Goal: Task Accomplishment & Management: Complete application form

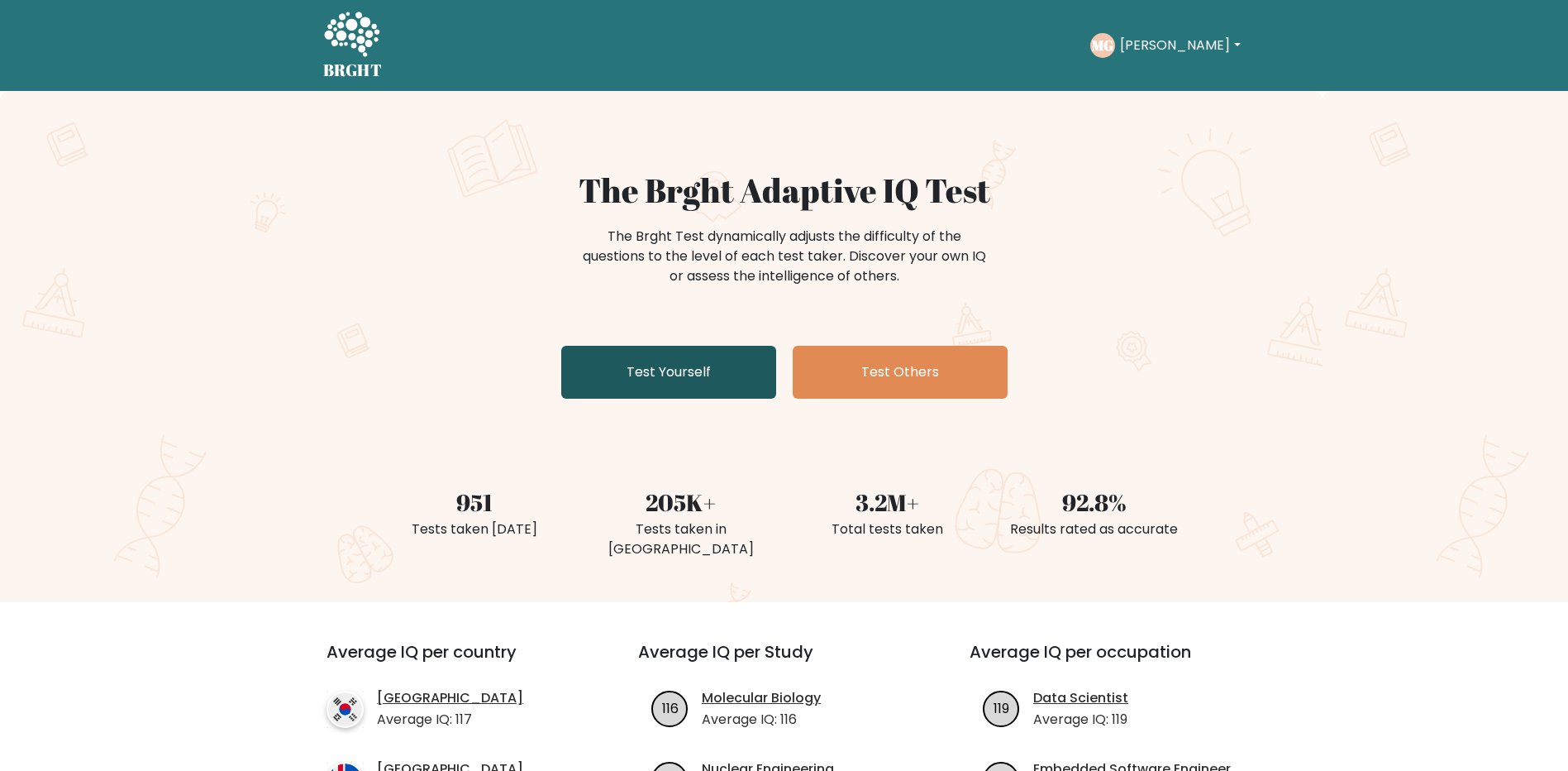
click at [695, 369] on link "Test Yourself" at bounding box center [669, 372] width 215 height 53
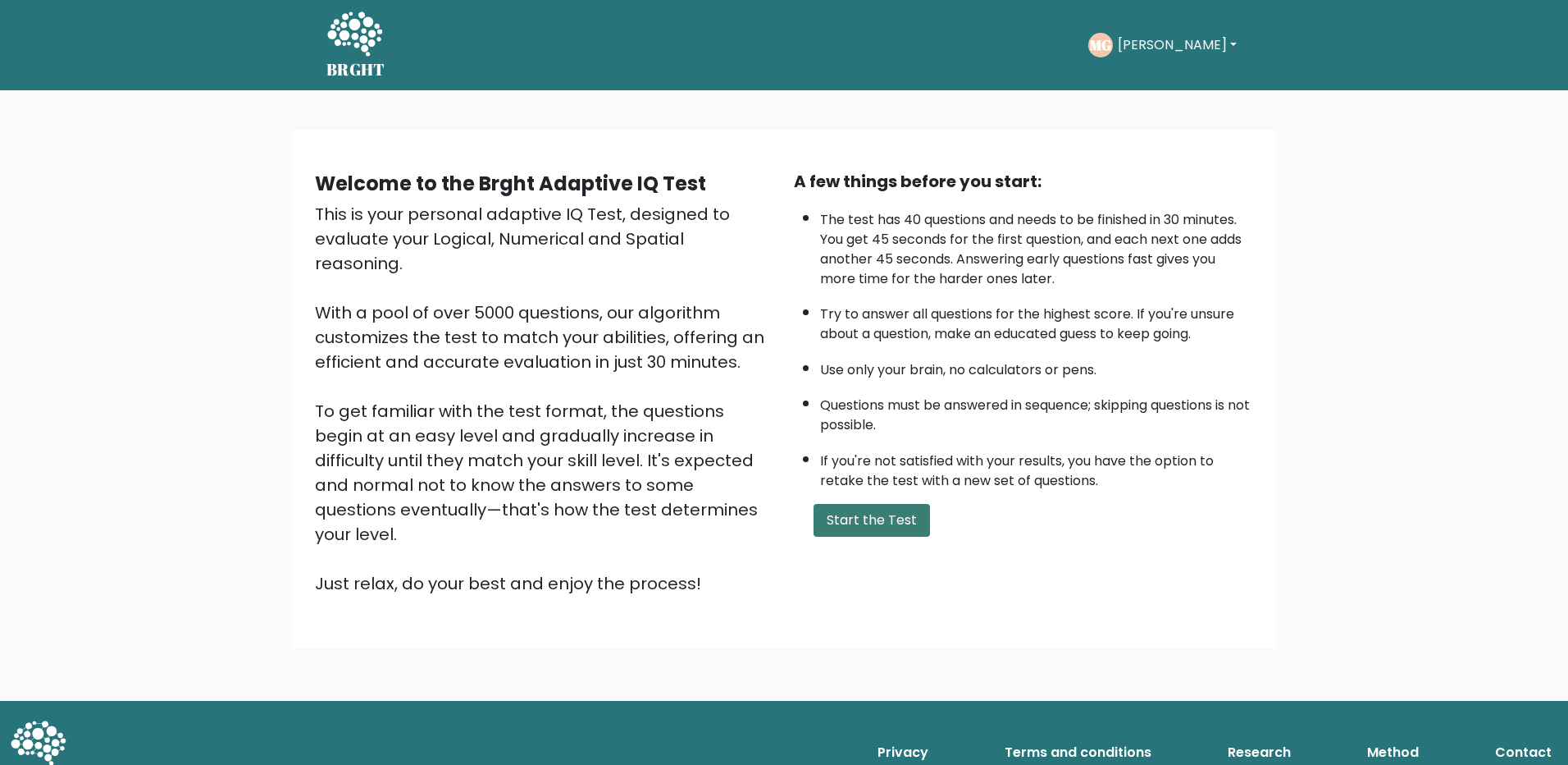
click at [870, 506] on button "Start the Test" at bounding box center [872, 521] width 117 height 33
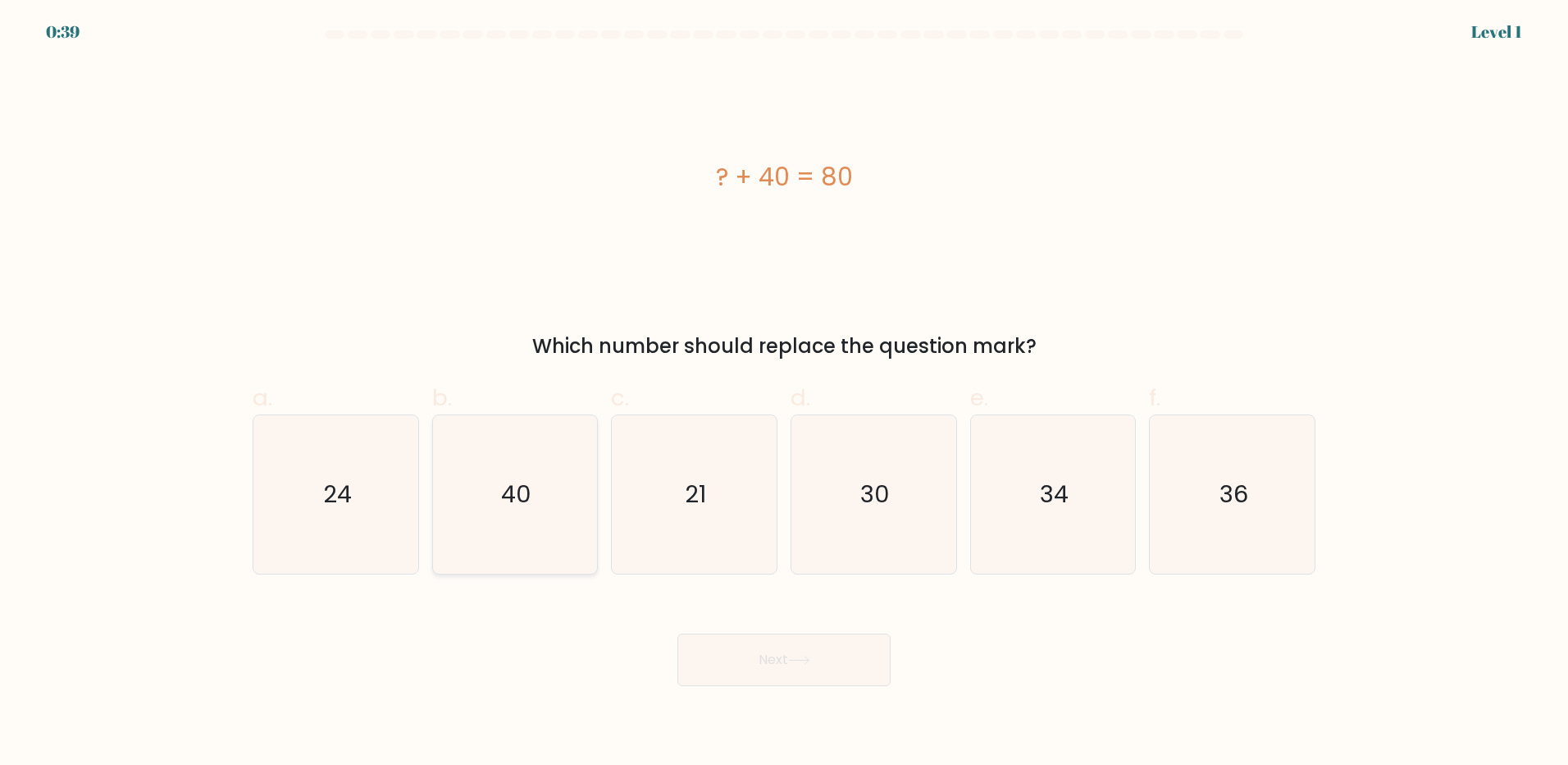
click at [482, 495] on icon "40" at bounding box center [515, 495] width 158 height 158
click at [784, 393] on input "b. 40" at bounding box center [784, 387] width 1 height 11
radio input "true"
click at [746, 654] on button "Next" at bounding box center [784, 660] width 213 height 52
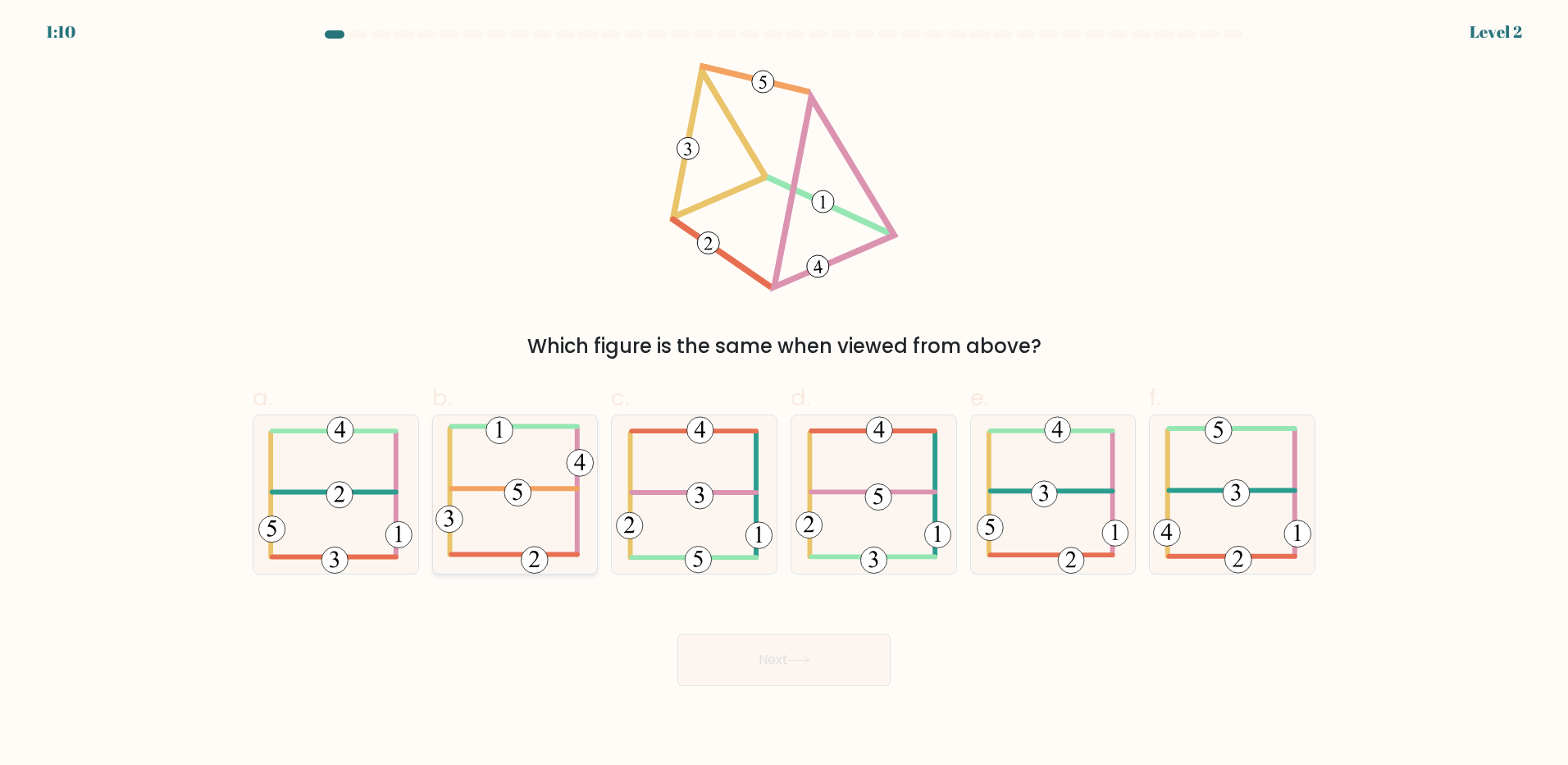
click at [514, 535] on icon at bounding box center [515, 495] width 158 height 158
click at [784, 393] on input "b." at bounding box center [784, 387] width 1 height 11
radio input "true"
click at [773, 645] on button "Next" at bounding box center [784, 660] width 213 height 52
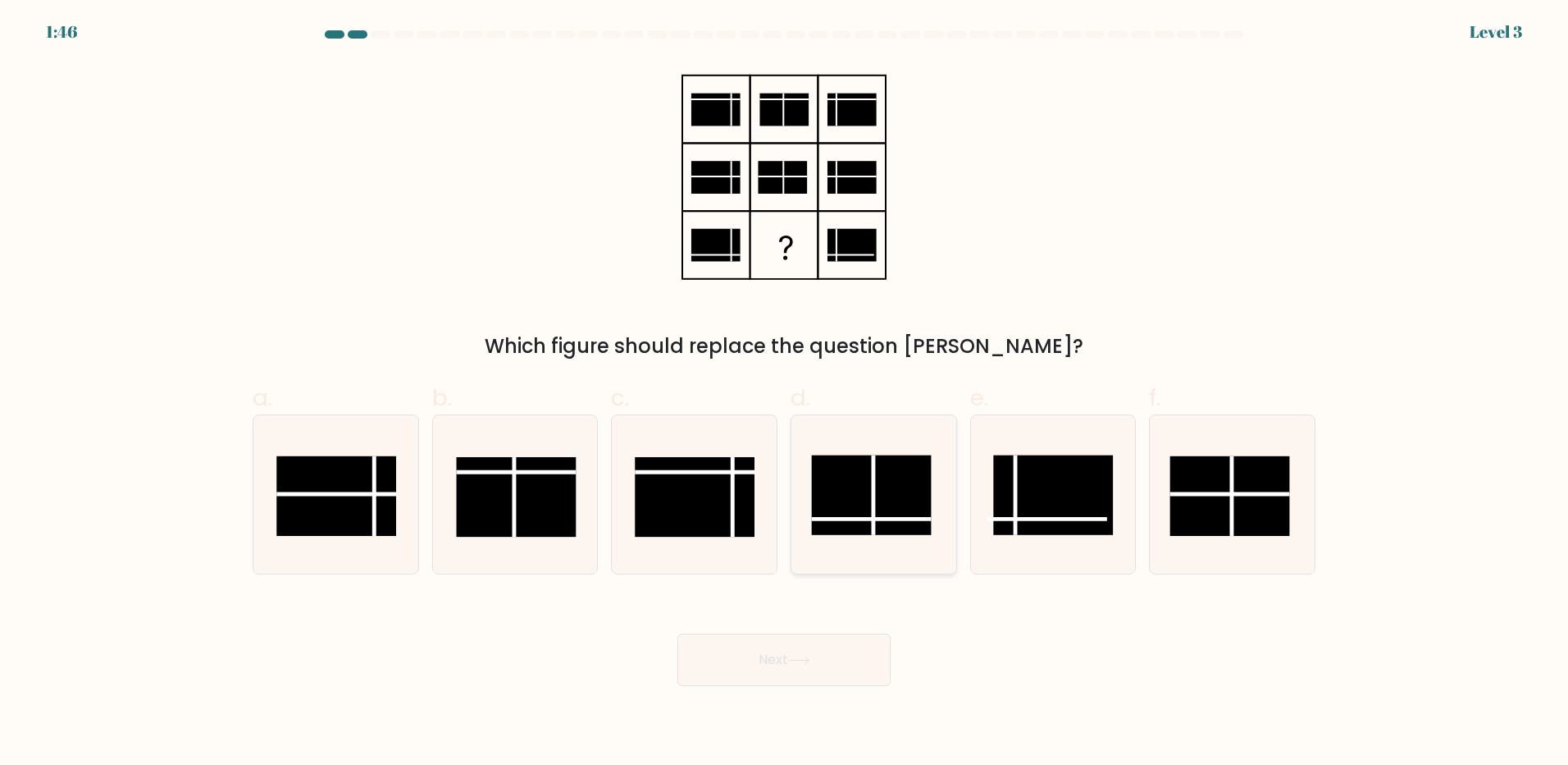
click at [857, 516] on rect at bounding box center [871, 495] width 120 height 79
click at [785, 393] on input "d." at bounding box center [784, 387] width 1 height 11
radio input "true"
click at [836, 654] on button "Next" at bounding box center [784, 660] width 213 height 52
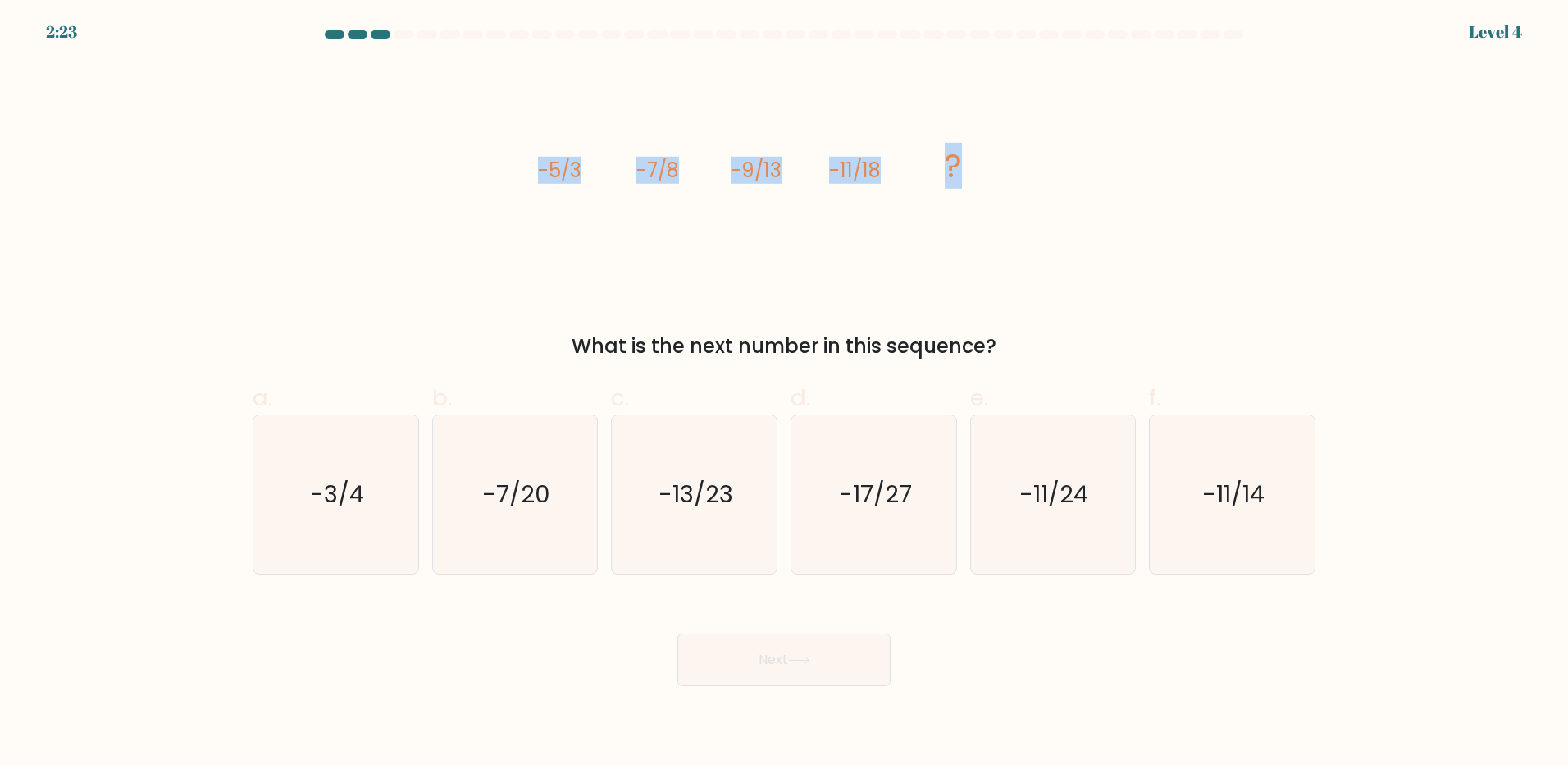
drag, startPoint x: 1002, startPoint y: 177, endPoint x: 466, endPoint y: 175, distance: 536.0
click at [466, 175] on div "image/svg+xml -5/3 -7/8 -9/13 -11/18 ? What is the next number in this sequence?" at bounding box center [783, 212] width 1082 height 298
copy g "-5/3 -7/8 -9/13 -11/18 ?"
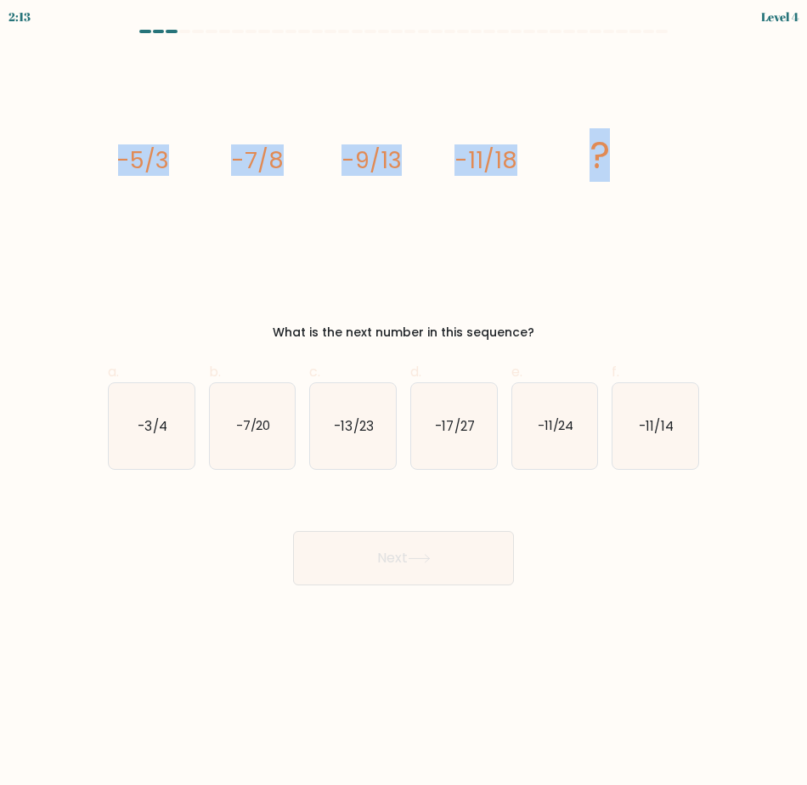
click at [304, 185] on icon "image/svg+xml -5/3 -7/8 -9/13 -11/18 ?" at bounding box center [403, 168] width 571 height 229
drag, startPoint x: 646, startPoint y: 155, endPoint x: 116, endPoint y: 175, distance: 530.4
click at [116, 175] on div "image/svg+xml -5/3 -7/8 -9/13 -11/18 ? What is the next number in this sequence?" at bounding box center [404, 198] width 612 height 288
click at [456, 189] on icon "image/svg+xml -5/3 -7/8 -9/13 -11/18 ?" at bounding box center [403, 168] width 571 height 229
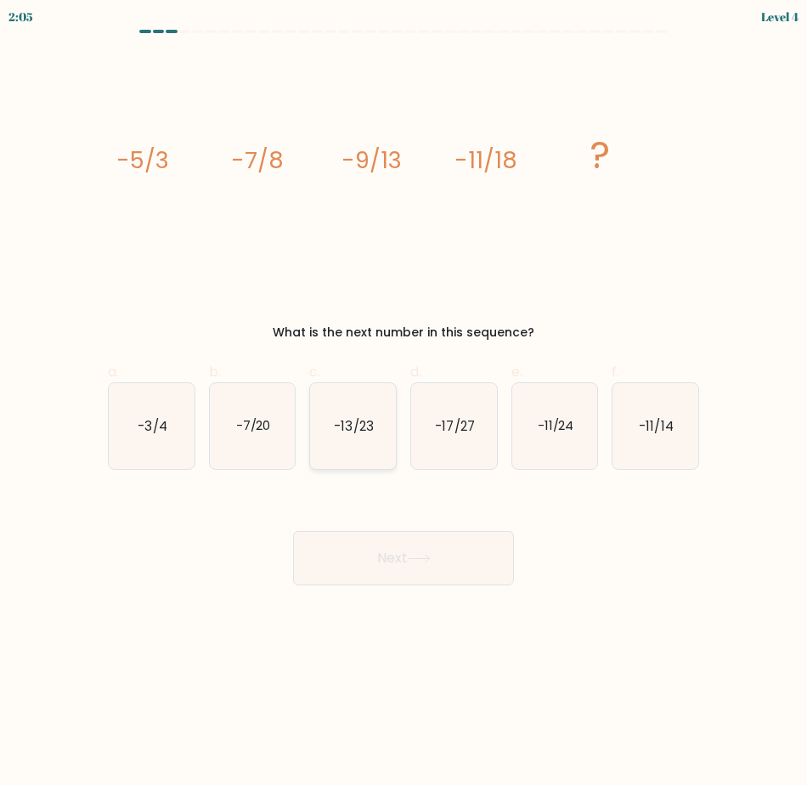
click at [359, 443] on icon "-13/23" at bounding box center [353, 426] width 86 height 86
click at [403, 403] on input "c. -13/23" at bounding box center [403, 397] width 1 height 11
radio input "true"
click at [426, 565] on button "Next" at bounding box center [403, 558] width 221 height 54
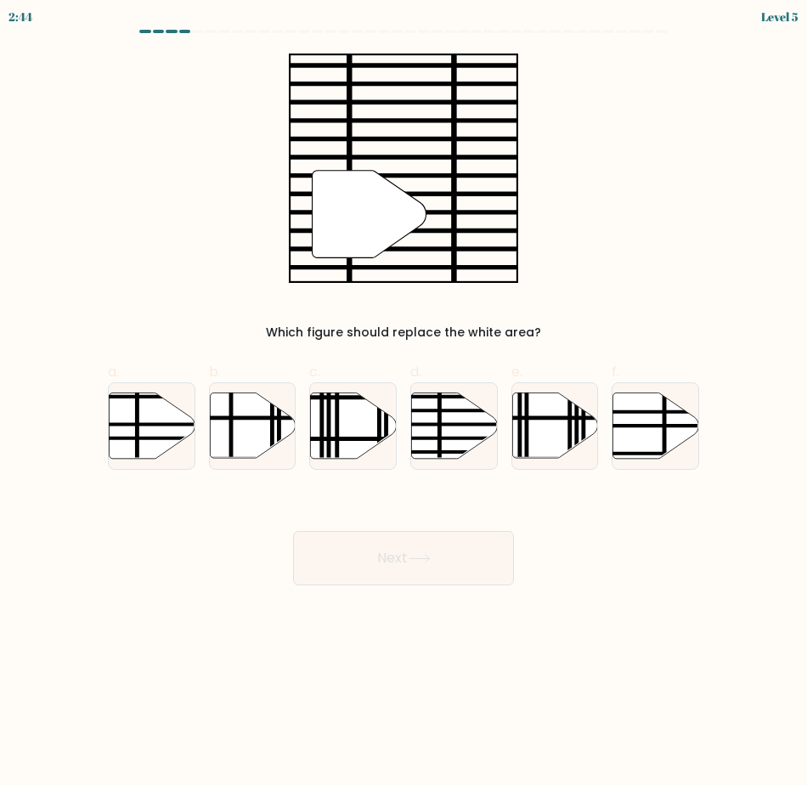
click at [602, 246] on div "" Which figure should replace the white area?" at bounding box center [404, 198] width 612 height 288
click at [450, 455] on icon at bounding box center [454, 424] width 86 height 65
click at [404, 403] on input "d." at bounding box center [403, 397] width 1 height 11
radio input "true"
click at [460, 569] on button "Next" at bounding box center [403, 558] width 221 height 54
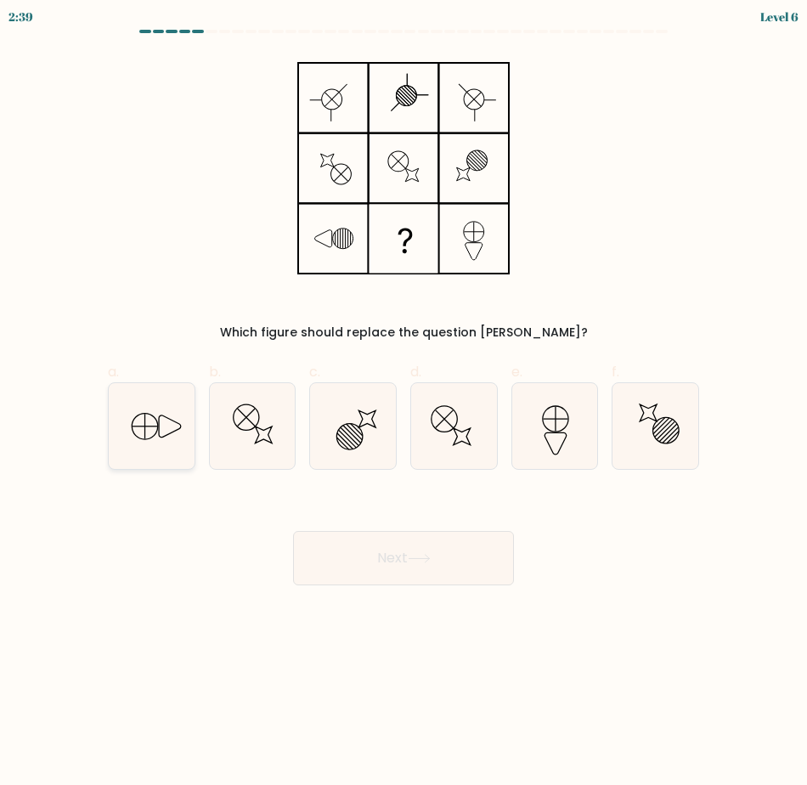
click at [158, 443] on icon at bounding box center [152, 426] width 86 height 86
click at [403, 403] on input "a." at bounding box center [403, 397] width 1 height 11
radio input "true"
click at [421, 561] on icon at bounding box center [419, 558] width 23 height 9
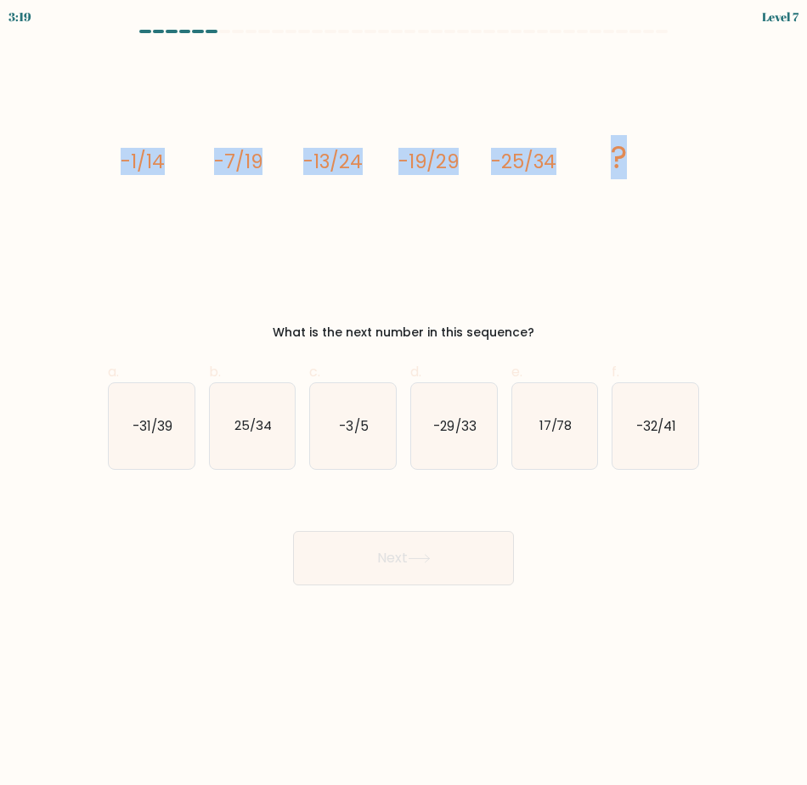
drag, startPoint x: 661, startPoint y: 151, endPoint x: 78, endPoint y: 147, distance: 582.7
click at [78, 147] on form at bounding box center [403, 307] width 807 height 555
copy g "-1/14 -7/19 -13/24 -19/29 -25/34 ?"
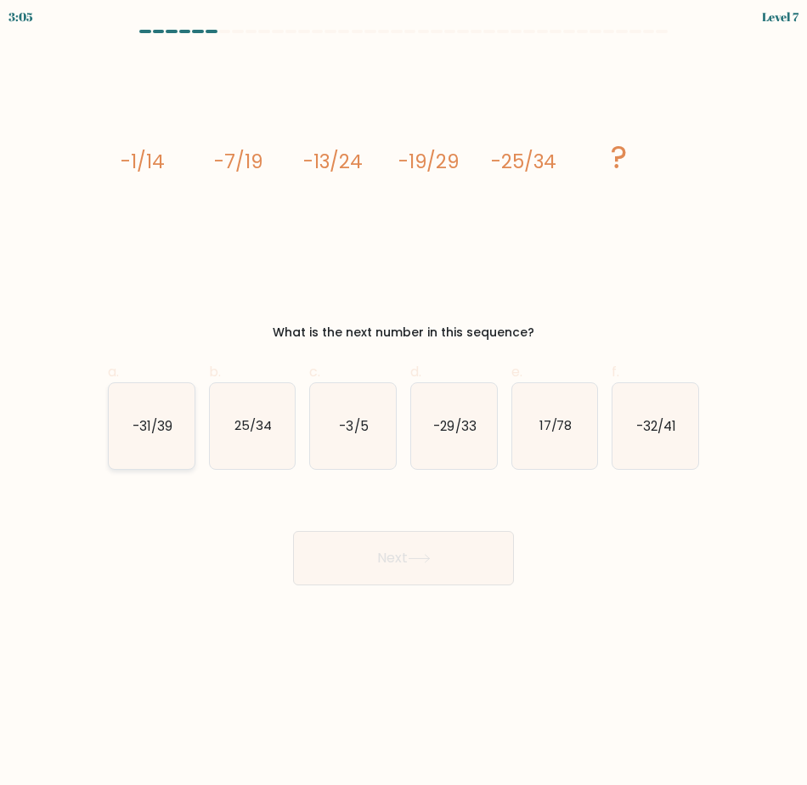
click at [145, 445] on icon "-31/39" at bounding box center [152, 426] width 86 height 86
click at [403, 403] on input "a. -31/39" at bounding box center [403, 397] width 1 height 11
radio input "true"
click at [411, 563] on button "Next" at bounding box center [403, 558] width 221 height 54
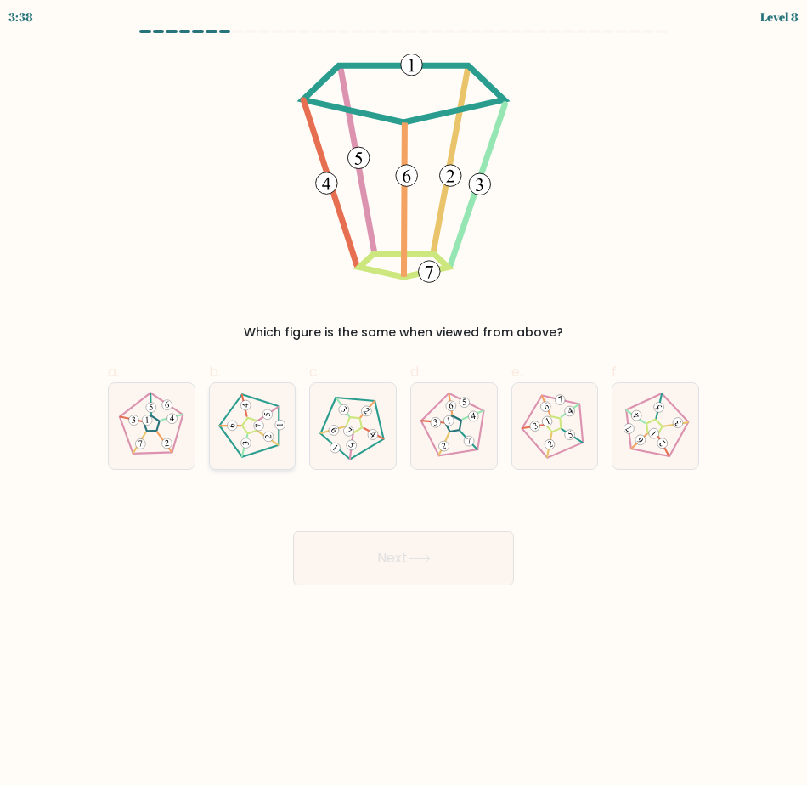
click at [258, 443] on icon at bounding box center [252, 426] width 69 height 69
click at [403, 403] on input "b." at bounding box center [403, 397] width 1 height 11
radio input "true"
click at [334, 544] on button "Next" at bounding box center [403, 558] width 221 height 54
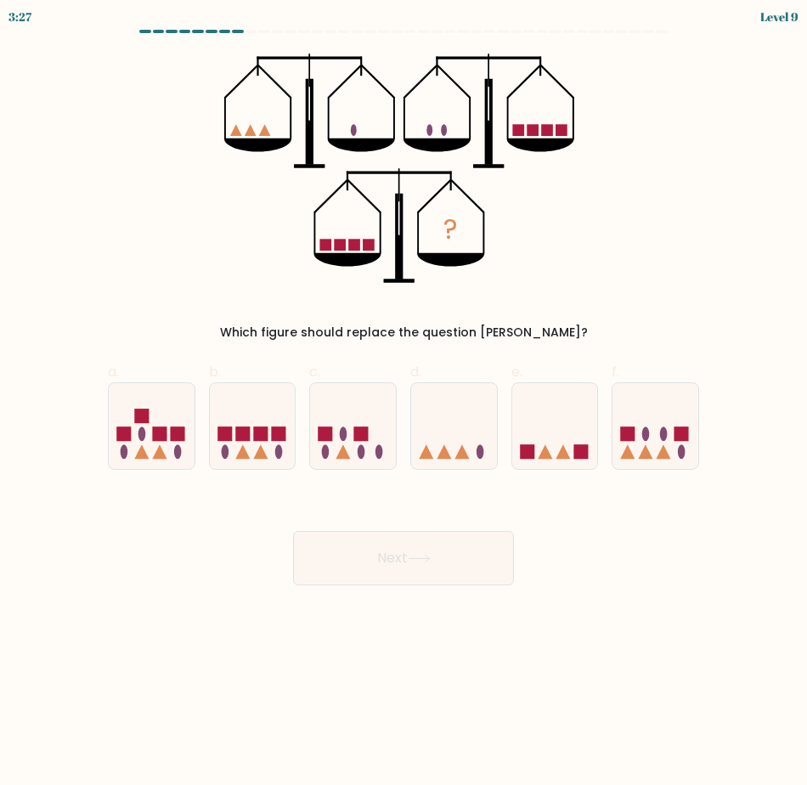
click at [17, 742] on body "3:27 Level 9" at bounding box center [403, 392] width 807 height 785
click at [539, 452] on icon at bounding box center [555, 426] width 86 height 70
click at [404, 403] on input "e." at bounding box center [403, 397] width 1 height 11
radio input "true"
click at [414, 567] on button "Next" at bounding box center [403, 558] width 221 height 54
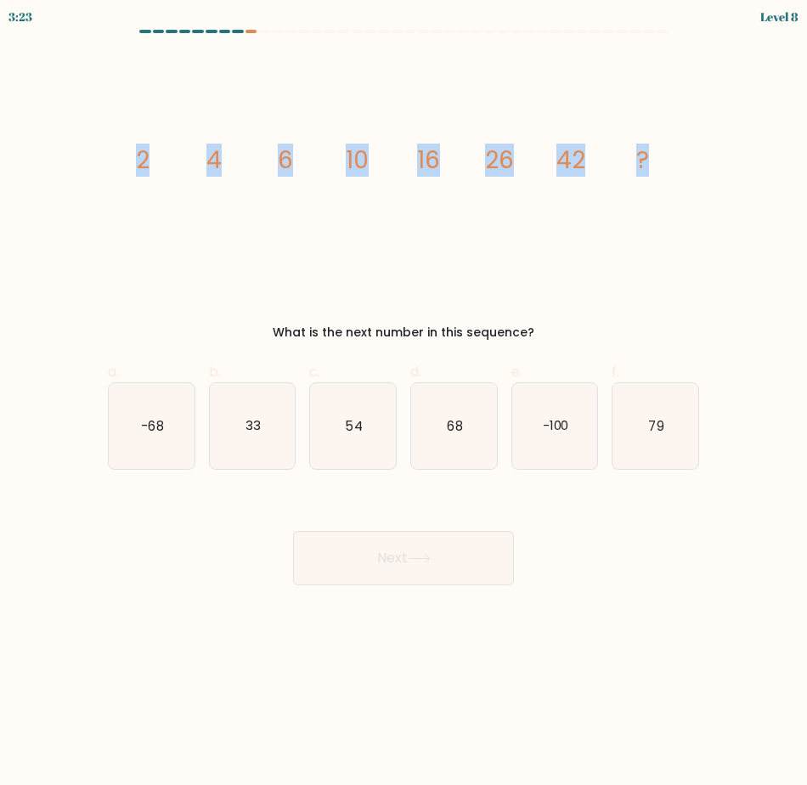
drag, startPoint x: 650, startPoint y: 175, endPoint x: 132, endPoint y: 157, distance: 518.4
click at [132, 157] on icon "image/svg+xml 2 4 6 10 16 26 42 ?" at bounding box center [403, 168] width 571 height 229
copy g "2 4 6 10 16 26 42 ?"
click at [578, 206] on icon "image/svg+xml 2 4 6 10 16 26 42 ?" at bounding box center [403, 168] width 571 height 229
click at [461, 437] on icon "68" at bounding box center [454, 426] width 86 height 86
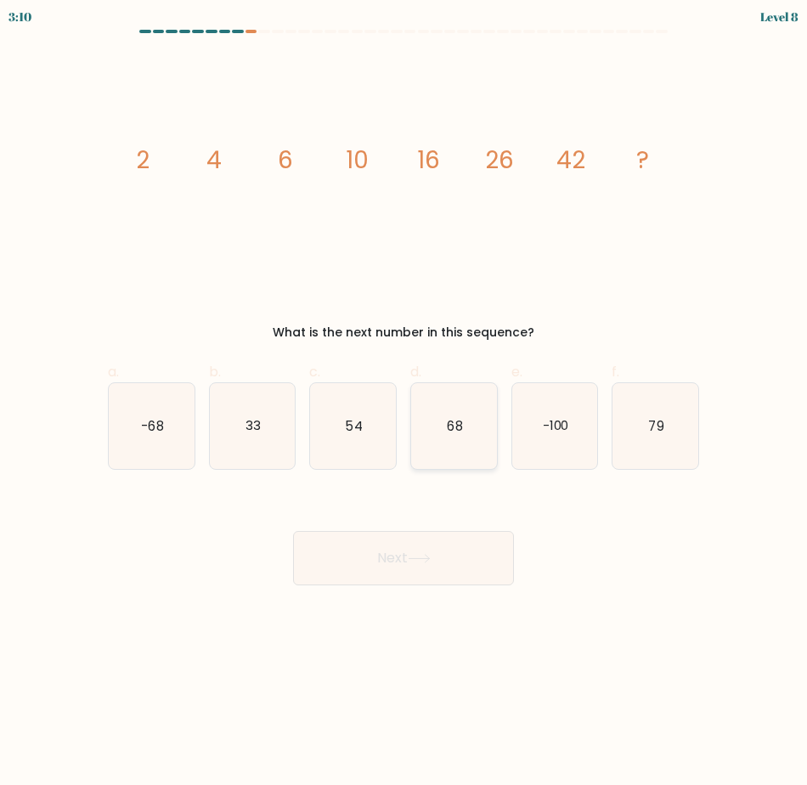
click at [404, 403] on input "d. 68" at bounding box center [403, 397] width 1 height 11
radio input "true"
click at [456, 578] on button "Next" at bounding box center [403, 558] width 221 height 54
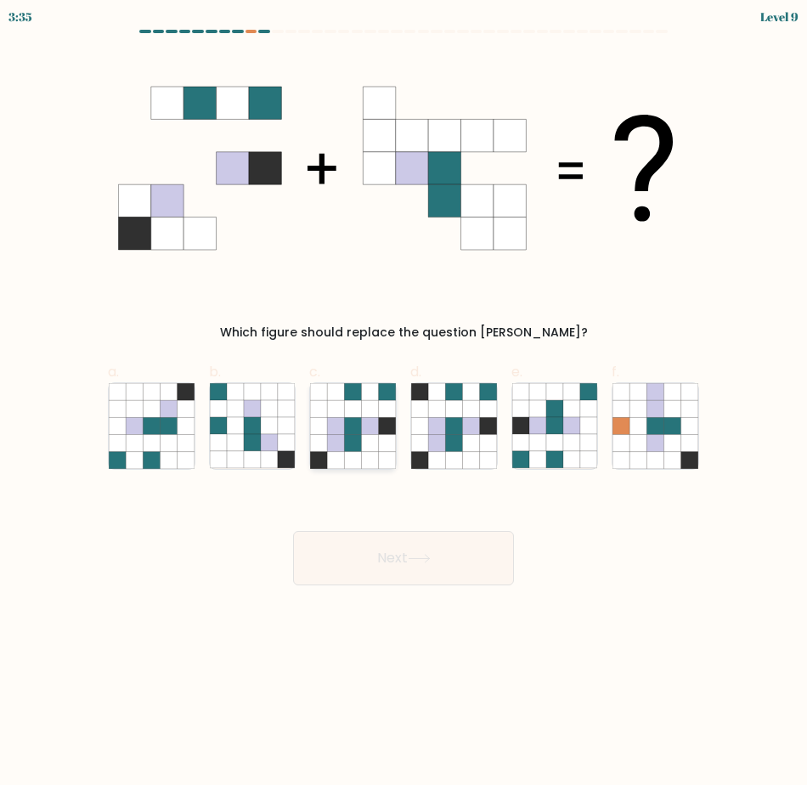
click at [336, 430] on icon at bounding box center [336, 425] width 17 height 17
click at [403, 403] on input "c." at bounding box center [403, 397] width 1 height 11
radio input "true"
click at [396, 544] on button "Next" at bounding box center [403, 558] width 221 height 54
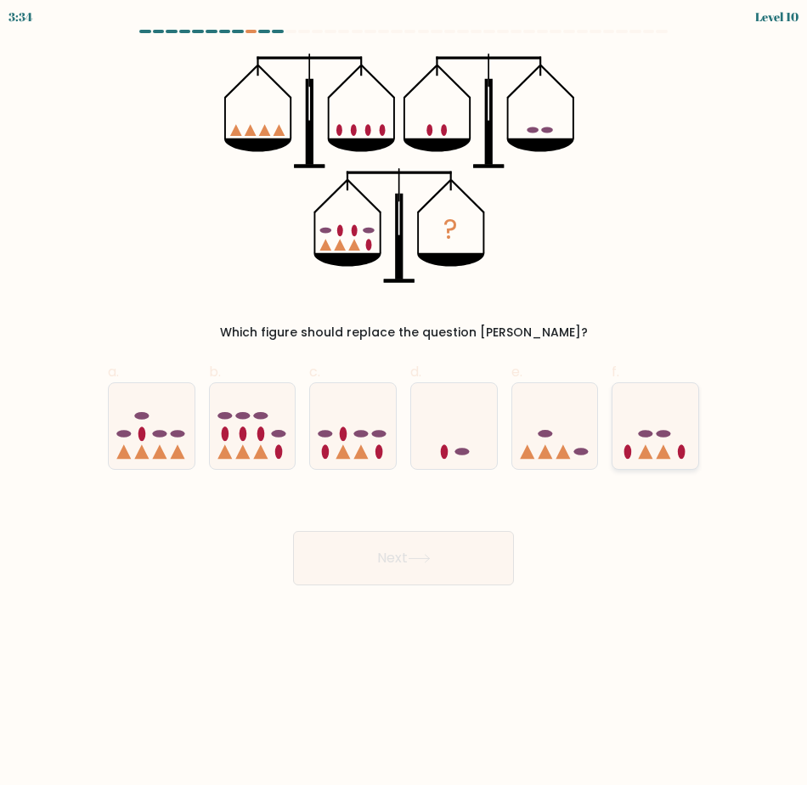
click at [654, 441] on icon at bounding box center [655, 426] width 86 height 70
click at [404, 403] on input "f." at bounding box center [403, 397] width 1 height 11
radio input "true"
click at [442, 544] on button "Next" at bounding box center [403, 558] width 221 height 54
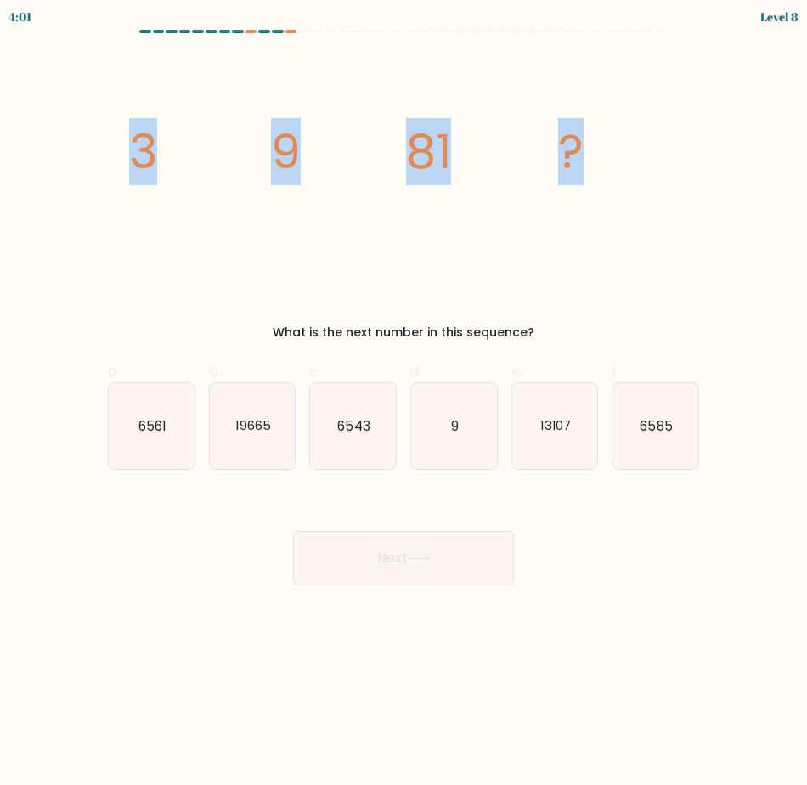
drag, startPoint x: 612, startPoint y: 176, endPoint x: 78, endPoint y: 131, distance: 535.3
click at [78, 131] on form at bounding box center [403, 307] width 807 height 555
copy g "3 9 81 ?"
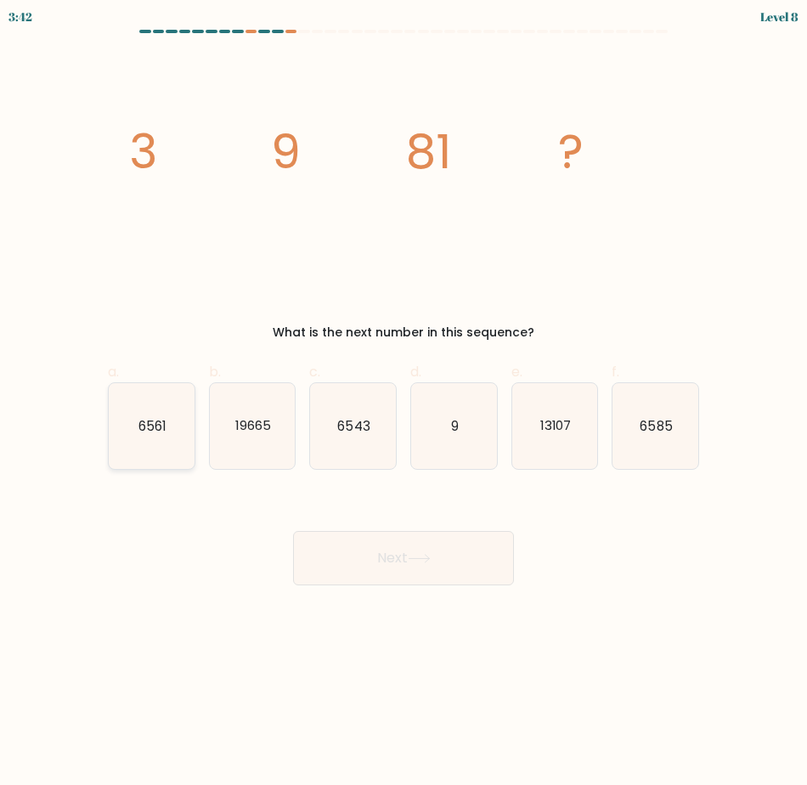
click at [154, 423] on text "6561" at bounding box center [152, 425] width 28 height 18
click at [403, 403] on input "a. 6561" at bounding box center [403, 397] width 1 height 11
radio input "true"
click at [396, 566] on button "Next" at bounding box center [403, 558] width 221 height 54
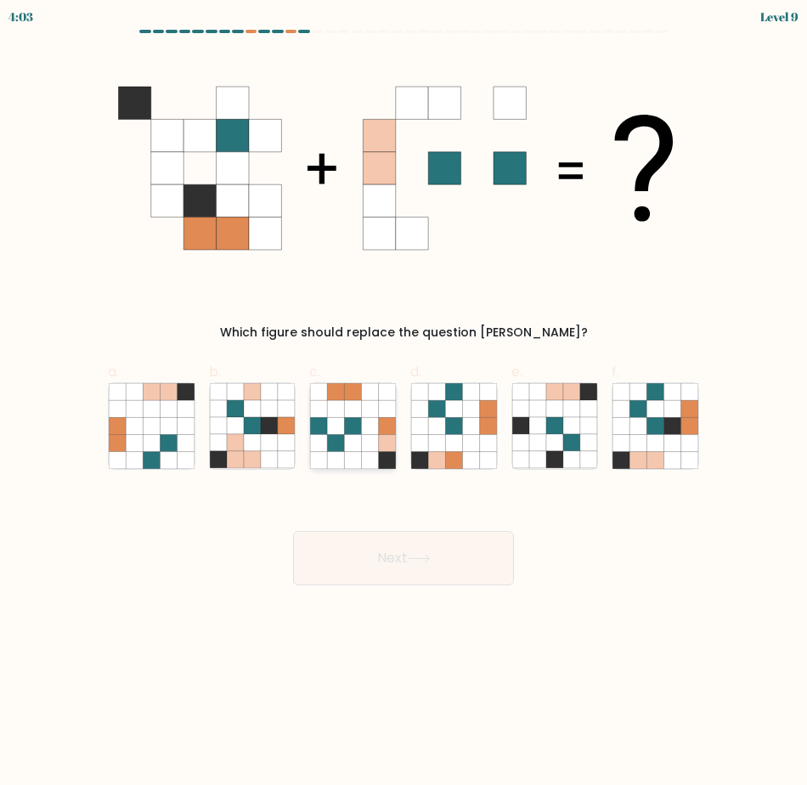
click at [365, 459] on icon at bounding box center [370, 459] width 17 height 17
click at [403, 403] on input "c." at bounding box center [403, 397] width 1 height 11
radio input "true"
click at [133, 458] on icon at bounding box center [134, 459] width 17 height 17
click at [403, 403] on input "a." at bounding box center [403, 397] width 1 height 11
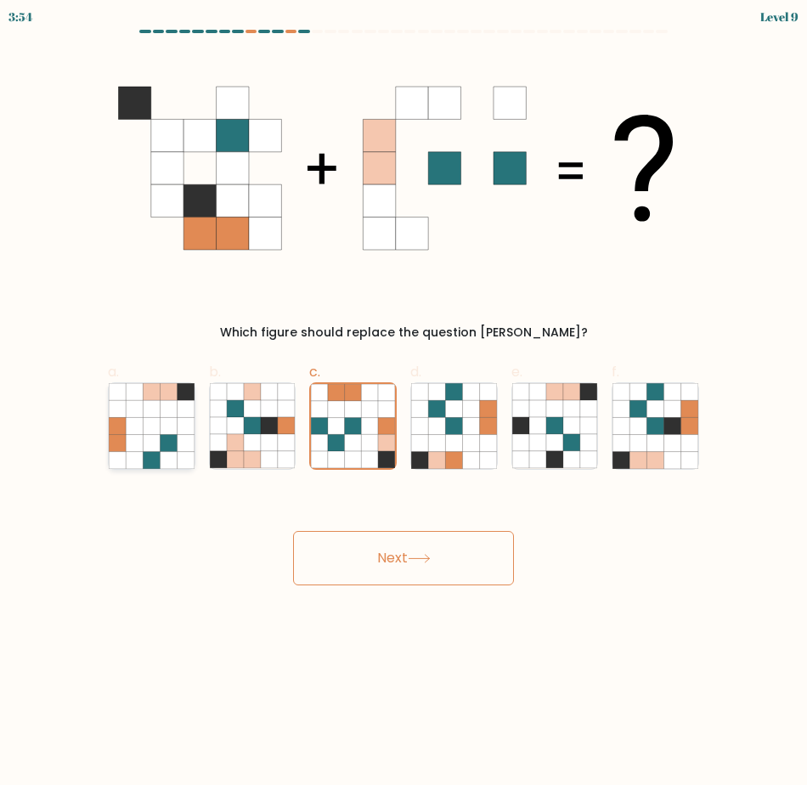
radio input "true"
click at [677, 460] on icon at bounding box center [672, 459] width 17 height 17
click at [404, 403] on input "f." at bounding box center [403, 397] width 1 height 11
radio input "true"
click at [87, 729] on body "2:57 Level 9" at bounding box center [403, 392] width 807 height 785
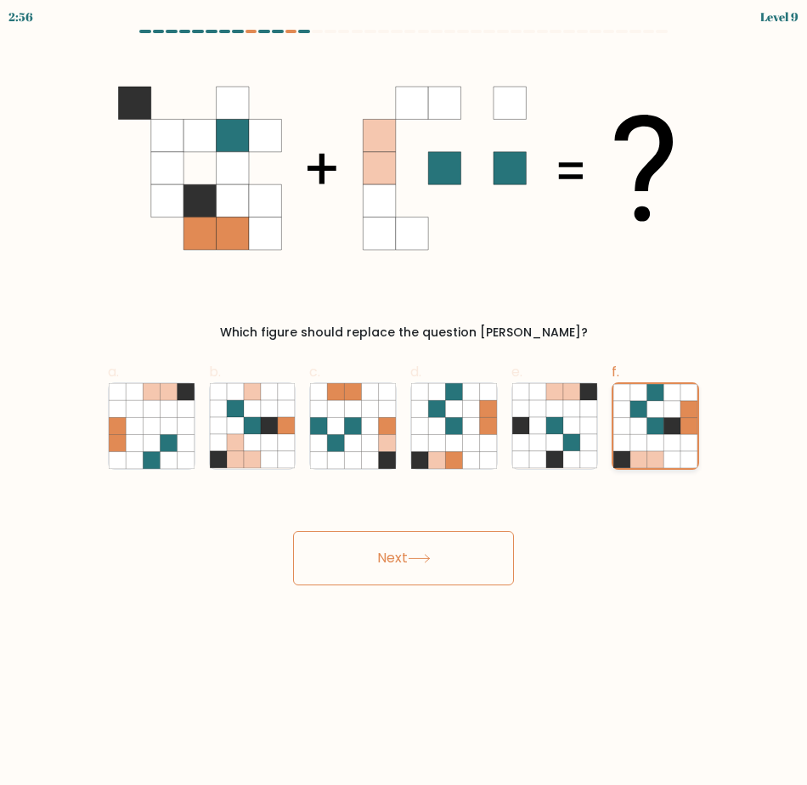
click at [671, 461] on icon at bounding box center [671, 459] width 17 height 17
click at [404, 403] on input "f." at bounding box center [403, 397] width 1 height 11
click at [406, 553] on button "Next" at bounding box center [403, 558] width 221 height 54
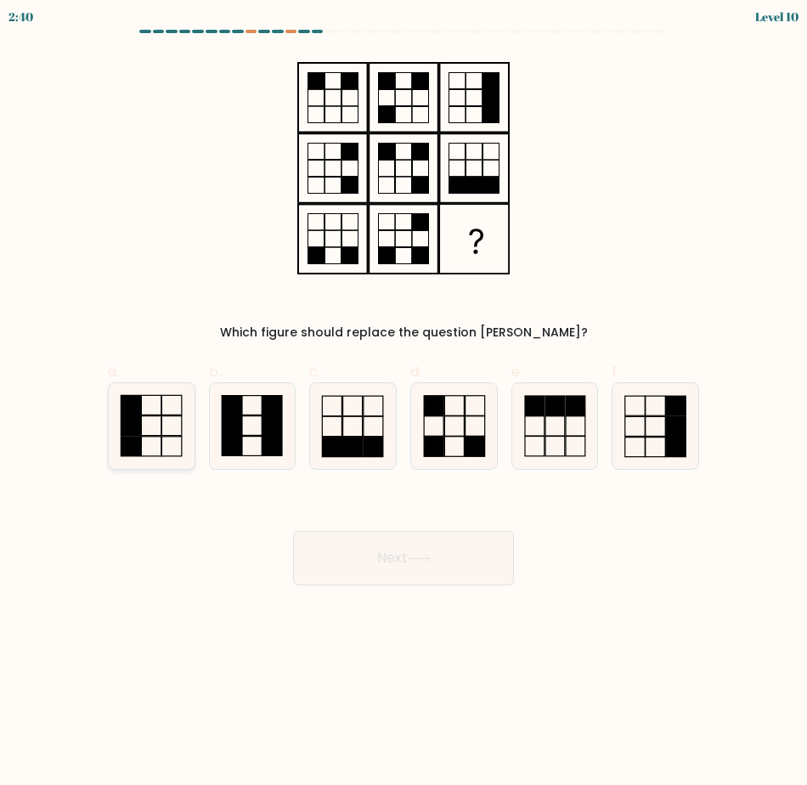
click at [155, 432] on icon at bounding box center [152, 426] width 86 height 86
click at [403, 403] on input "a." at bounding box center [403, 397] width 1 height 11
radio input "true"
drag, startPoint x: 383, startPoint y: 567, endPoint x: 370, endPoint y: 589, distance: 25.5
click at [371, 589] on body "2:40 Level 10" at bounding box center [403, 392] width 807 height 785
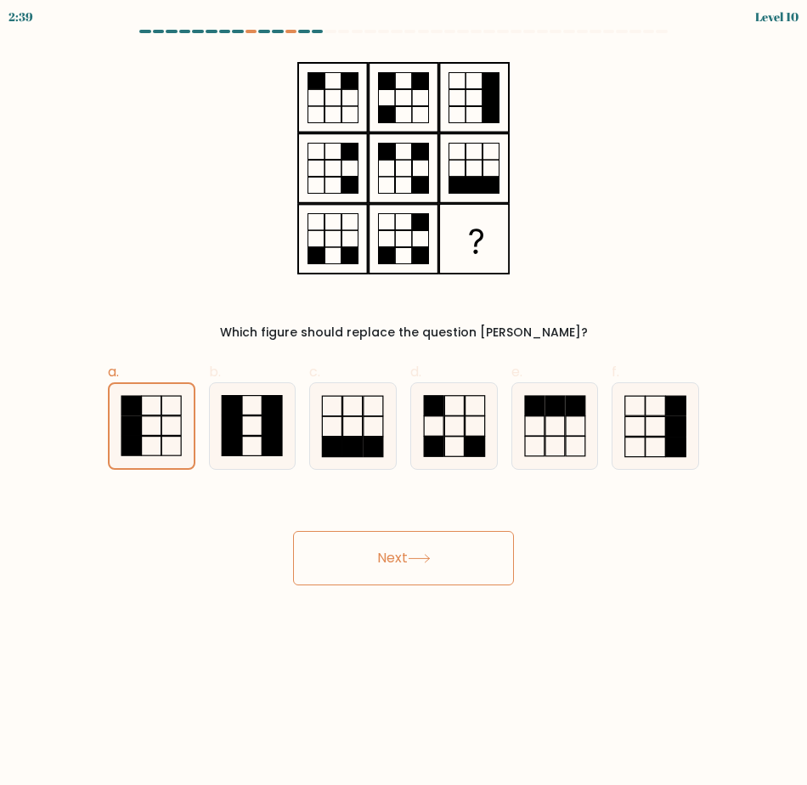
click at [382, 563] on button "Next" at bounding box center [403, 558] width 221 height 54
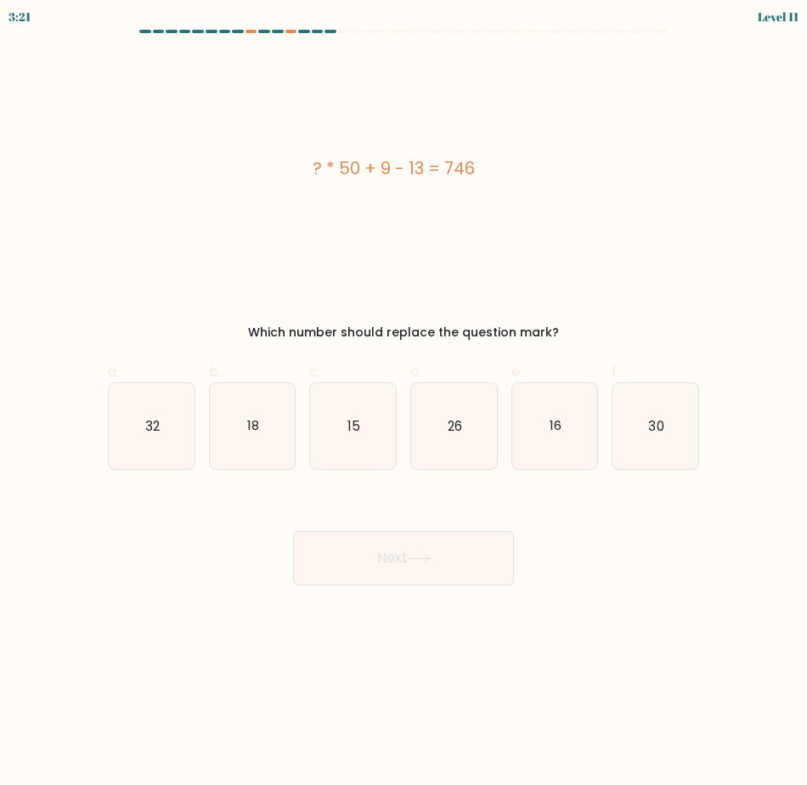
drag, startPoint x: 489, startPoint y: 168, endPoint x: 270, endPoint y: 175, distance: 219.2
click at [270, 175] on div "? * 50 + 9 - 13 = 746" at bounding box center [393, 167] width 571 height 25
copy div "? * 50 + 9 - 13 = 746"
click at [366, 420] on icon "15" at bounding box center [353, 426] width 86 height 86
click at [403, 403] on input "c. 15" at bounding box center [403, 397] width 1 height 11
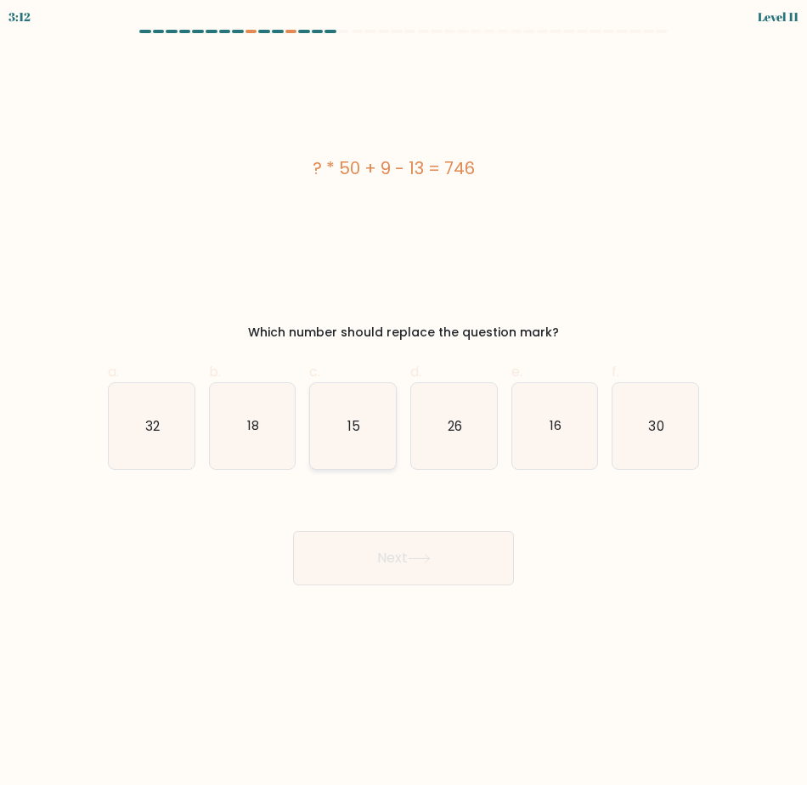
radio input "true"
click at [375, 561] on button "Next" at bounding box center [403, 558] width 221 height 54
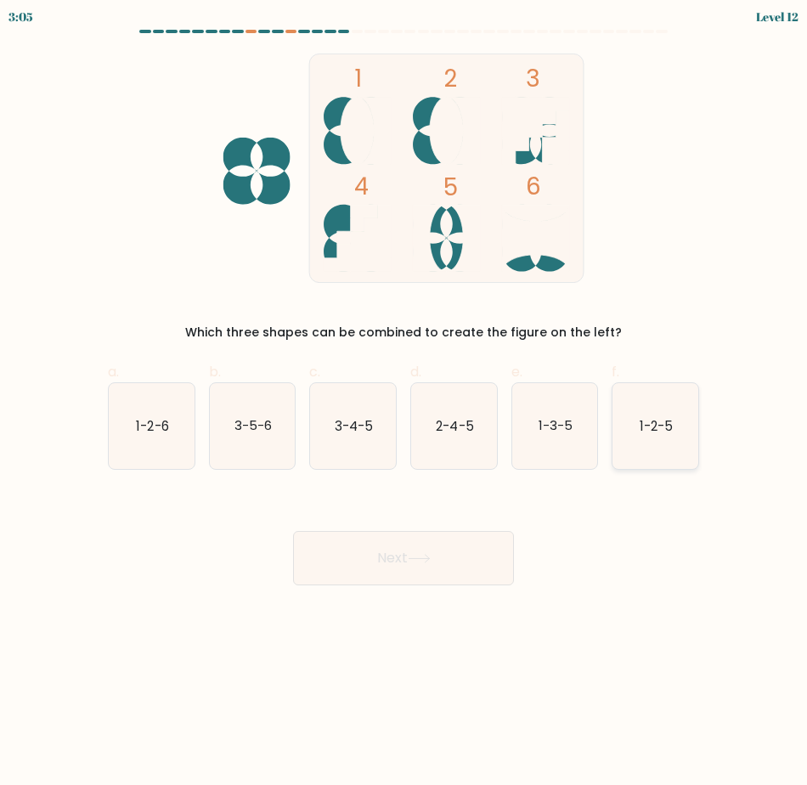
click at [646, 458] on icon "1-2-5" at bounding box center [655, 426] width 86 height 86
click at [404, 403] on input "f. 1-2-5" at bounding box center [403, 397] width 1 height 11
radio input "true"
click at [456, 566] on button "Next" at bounding box center [403, 558] width 221 height 54
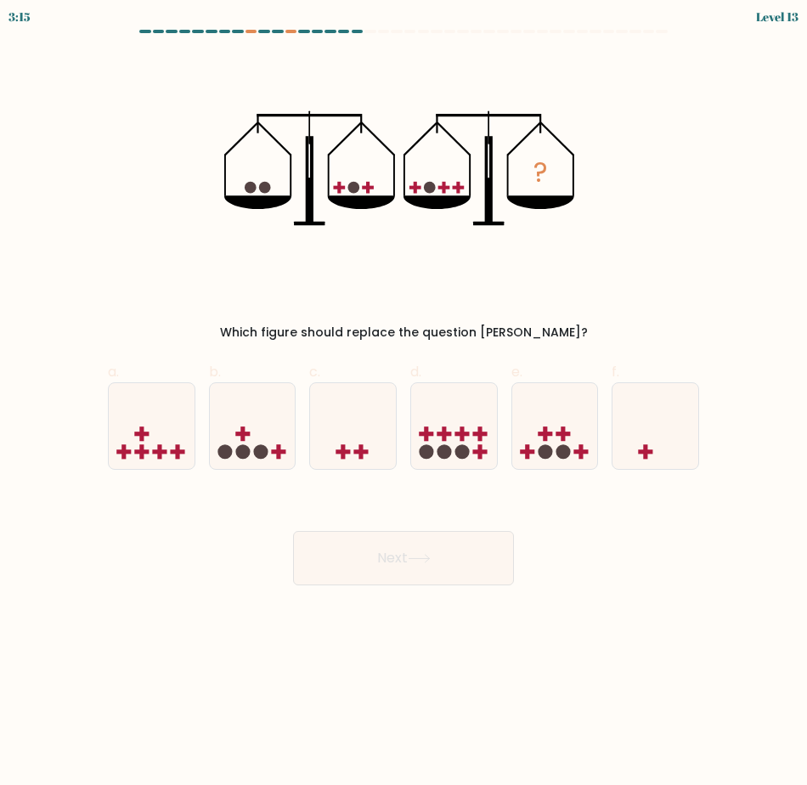
click at [156, 769] on body "3:15 Level 13" at bounding box center [403, 392] width 807 height 785
click at [186, 714] on body "3:13 Level 13" at bounding box center [403, 392] width 807 height 785
click at [208, 585] on body "2:56 Level 13" at bounding box center [403, 392] width 807 height 785
click at [245, 454] on circle at bounding box center [242, 451] width 14 height 14
click at [403, 403] on input "b." at bounding box center [403, 397] width 1 height 11
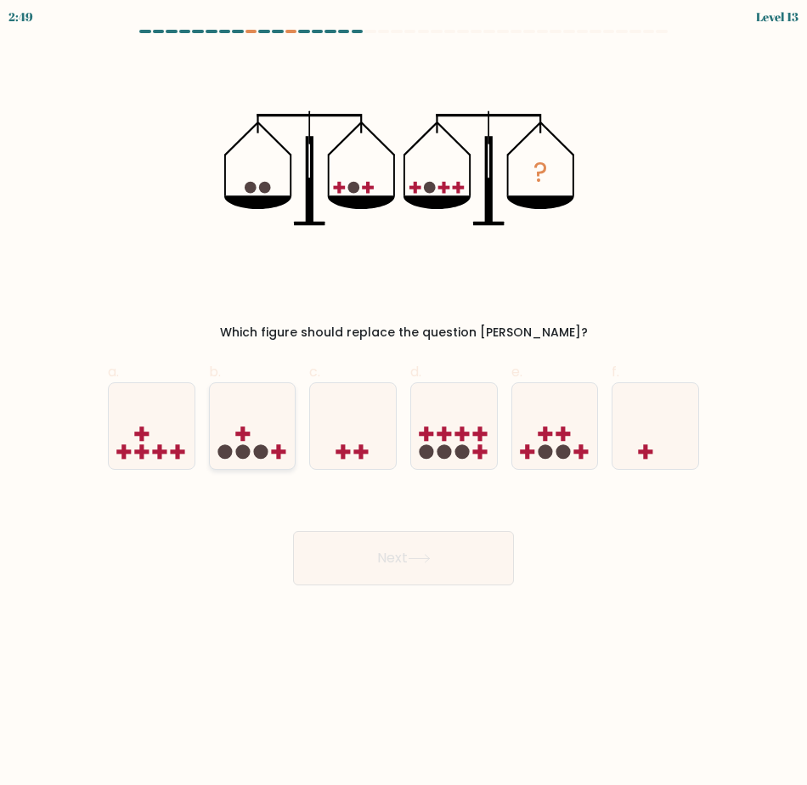
radio input "true"
click at [341, 539] on button "Next" at bounding box center [403, 558] width 221 height 54
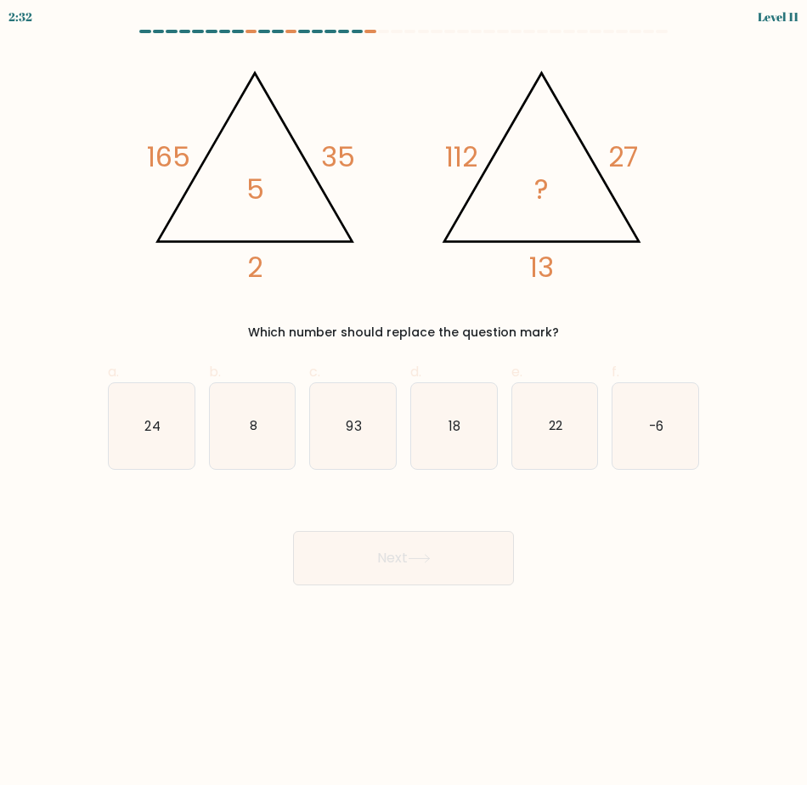
click at [300, 657] on body "2:32 Level 11" at bounding box center [403, 392] width 807 height 785
click at [149, 715] on body "2:28 Level 11" at bounding box center [403, 392] width 807 height 785
click at [244, 454] on icon "8" at bounding box center [253, 426] width 86 height 86
click at [403, 403] on input "b. 8" at bounding box center [403, 397] width 1 height 11
radio input "true"
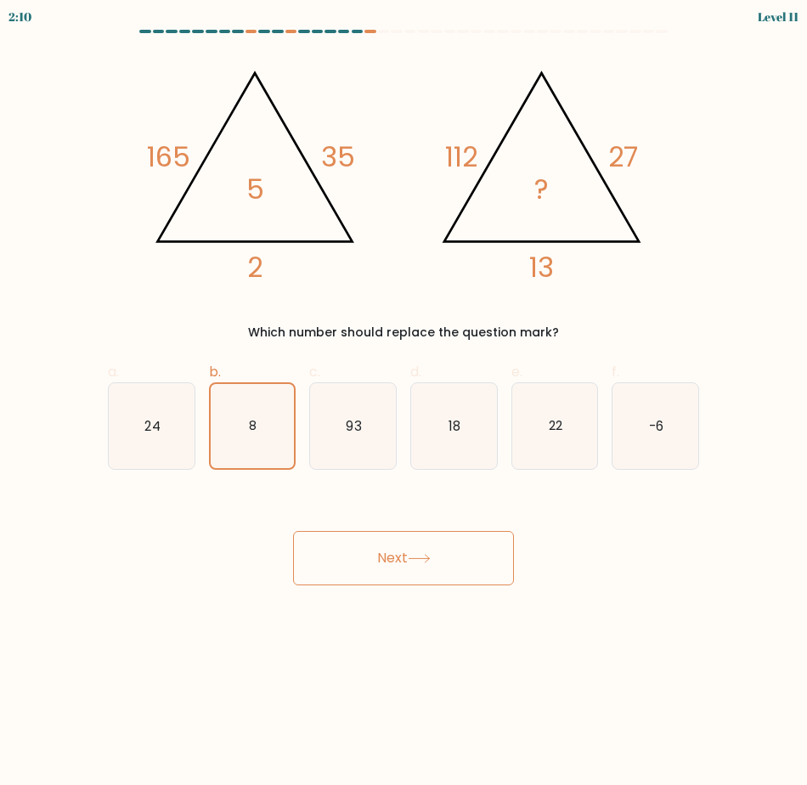
click at [428, 566] on button "Next" at bounding box center [403, 558] width 221 height 54
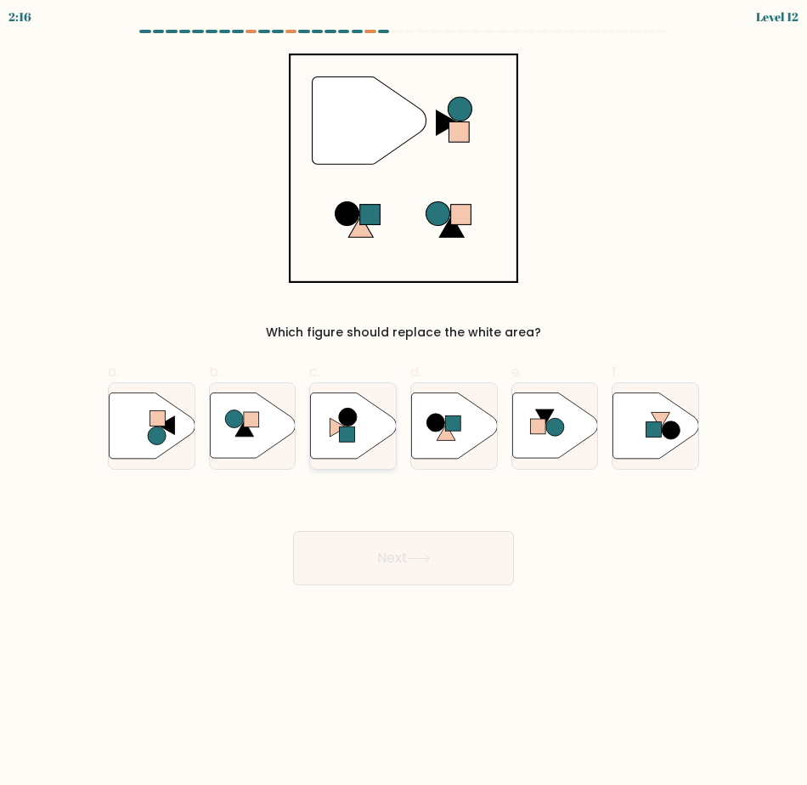
click at [336, 447] on icon at bounding box center [354, 424] width 86 height 65
click at [403, 403] on input "c." at bounding box center [403, 397] width 1 height 11
radio input "true"
click at [422, 544] on button "Next" at bounding box center [403, 558] width 221 height 54
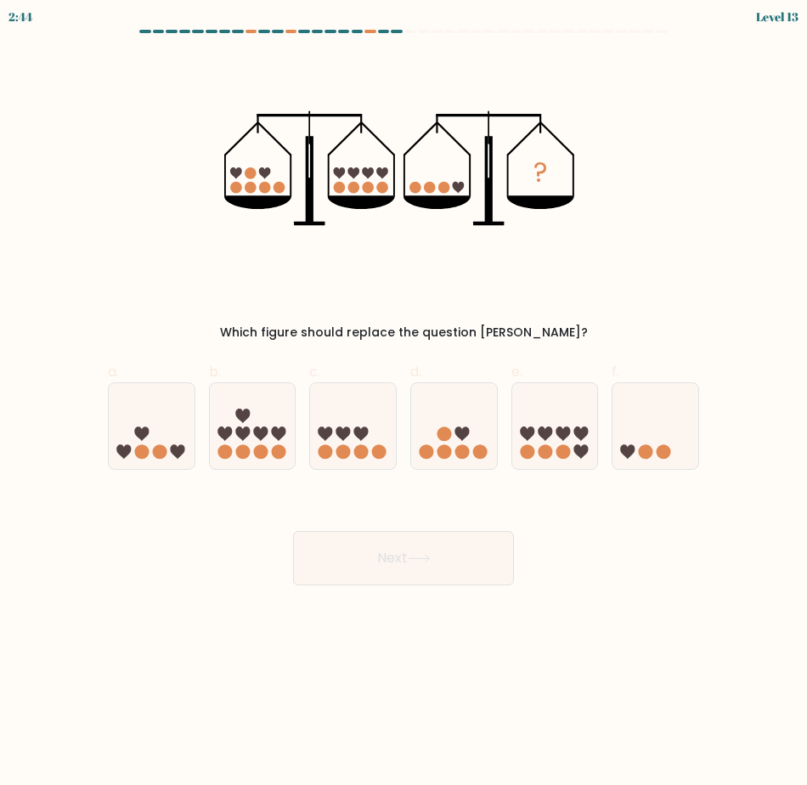
click at [111, 749] on body "2:44 Level 13" at bounding box center [403, 392] width 807 height 785
click at [144, 608] on body "2:22 Level 13" at bounding box center [403, 392] width 807 height 785
click at [147, 646] on body "2:15 Level 13" at bounding box center [403, 392] width 807 height 785
click at [109, 628] on body "2:10 Level 13" at bounding box center [403, 392] width 807 height 785
click at [648, 448] on circle at bounding box center [646, 451] width 14 height 14
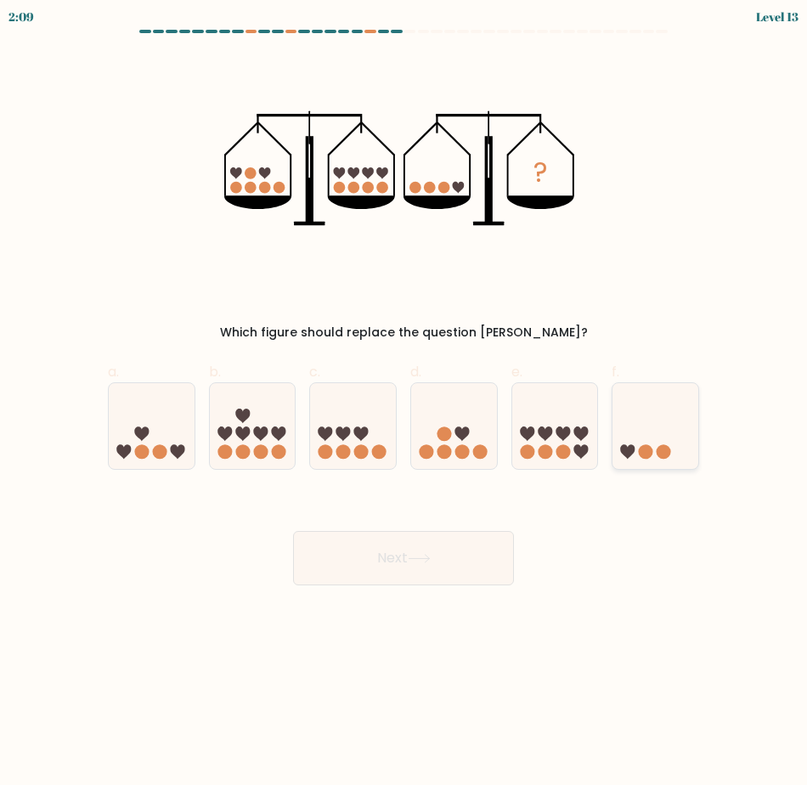
click at [404, 403] on input "f." at bounding box center [403, 397] width 1 height 11
radio input "true"
click at [443, 568] on button "Next" at bounding box center [403, 558] width 221 height 54
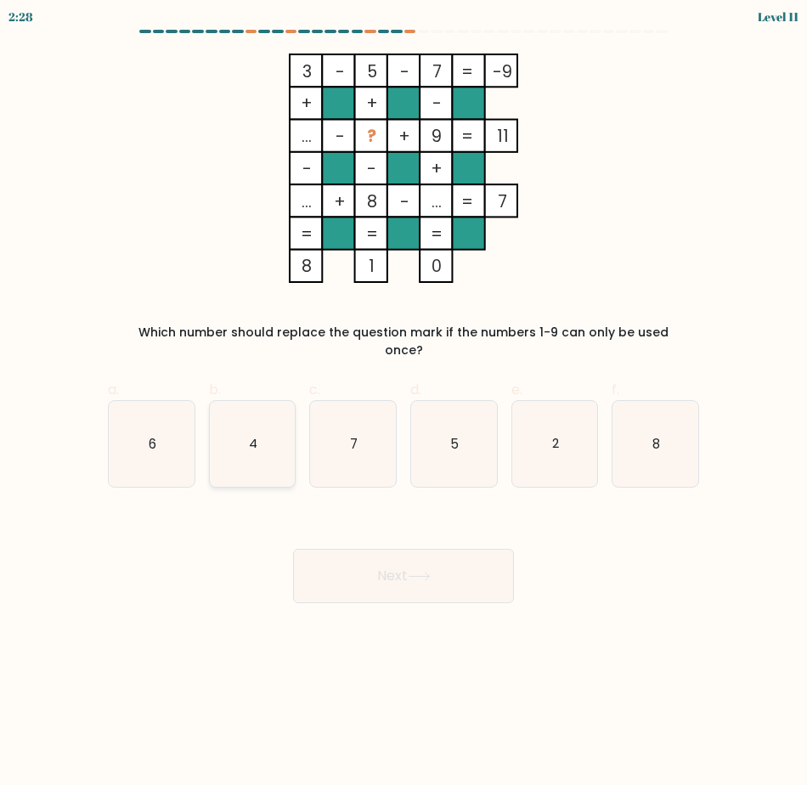
click at [230, 436] on icon "4" at bounding box center [253, 444] width 86 height 86
click at [403, 403] on input "b. 4" at bounding box center [403, 397] width 1 height 11
radio input "true"
click at [395, 557] on button "Next" at bounding box center [403, 576] width 221 height 54
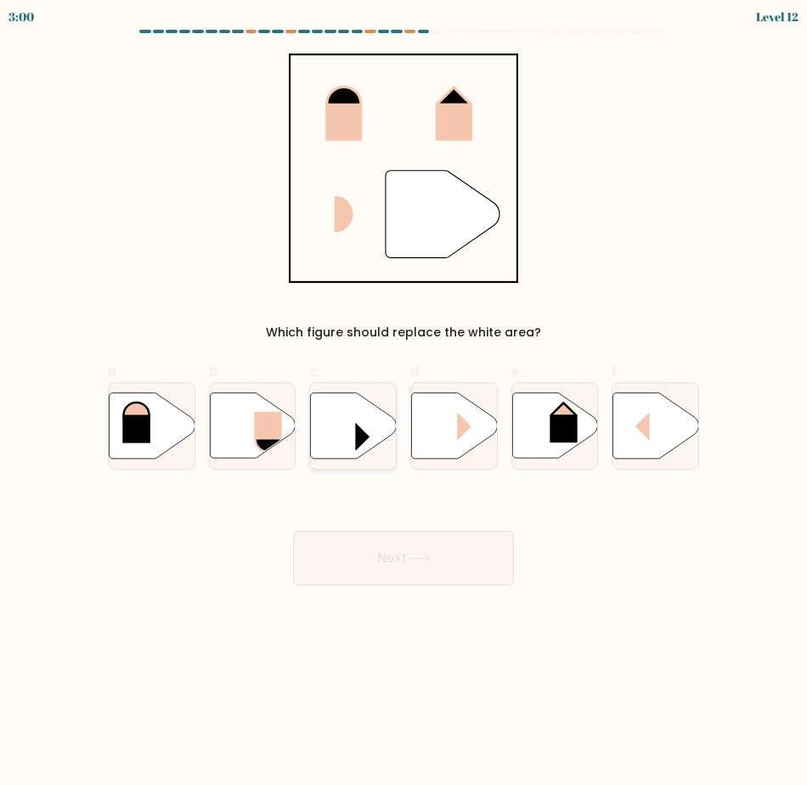
click at [363, 437] on rect at bounding box center [369, 436] width 29 height 28
click at [403, 403] on input "c." at bounding box center [403, 397] width 1 height 11
radio input "true"
click at [472, 437] on rect at bounding box center [471, 426] width 29 height 28
click at [404, 403] on input "d." at bounding box center [403, 397] width 1 height 11
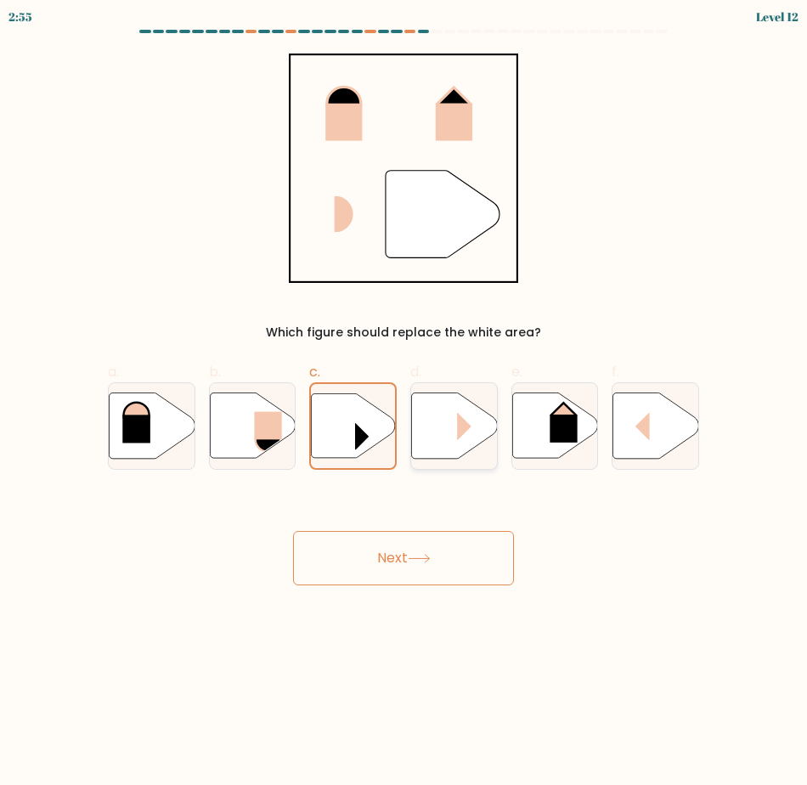
radio input "true"
click at [446, 551] on button "Next" at bounding box center [403, 558] width 221 height 54
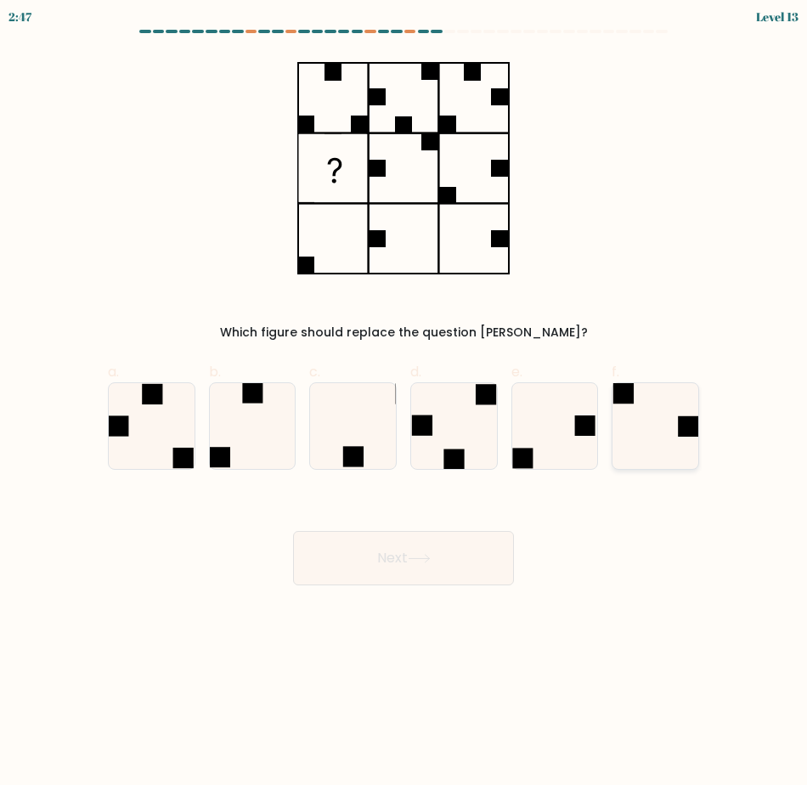
click at [667, 439] on icon at bounding box center [655, 426] width 86 height 86
click at [404, 403] on input "f." at bounding box center [403, 397] width 1 height 11
radio input "true"
click at [385, 552] on button "Next" at bounding box center [403, 558] width 221 height 54
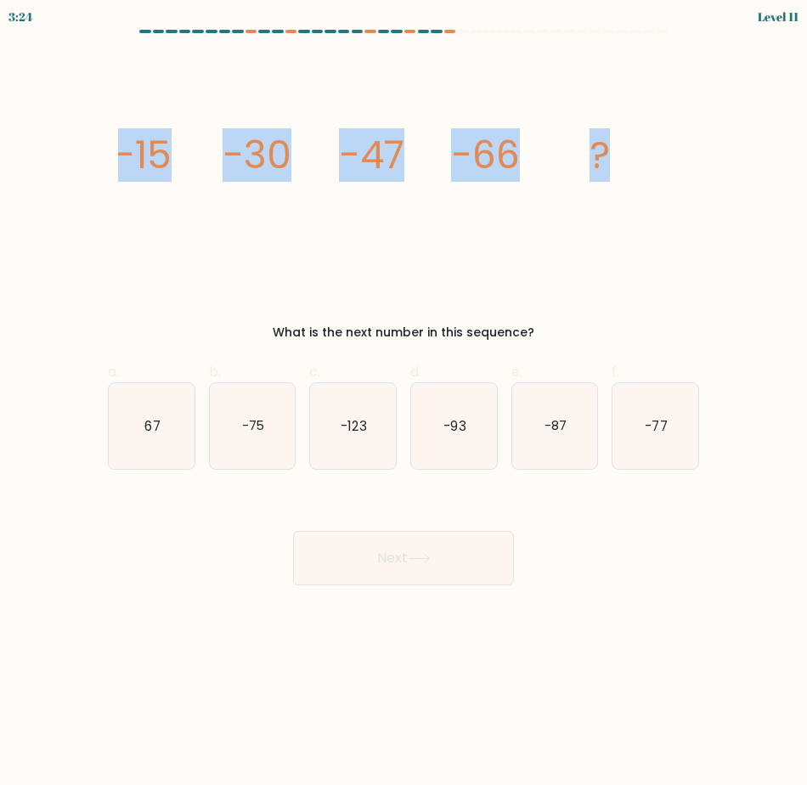
drag, startPoint x: 629, startPoint y: 168, endPoint x: 69, endPoint y: 152, distance: 560.0
click at [69, 152] on form at bounding box center [403, 307] width 807 height 555
copy g "-15 -30 -47 -66 ?"
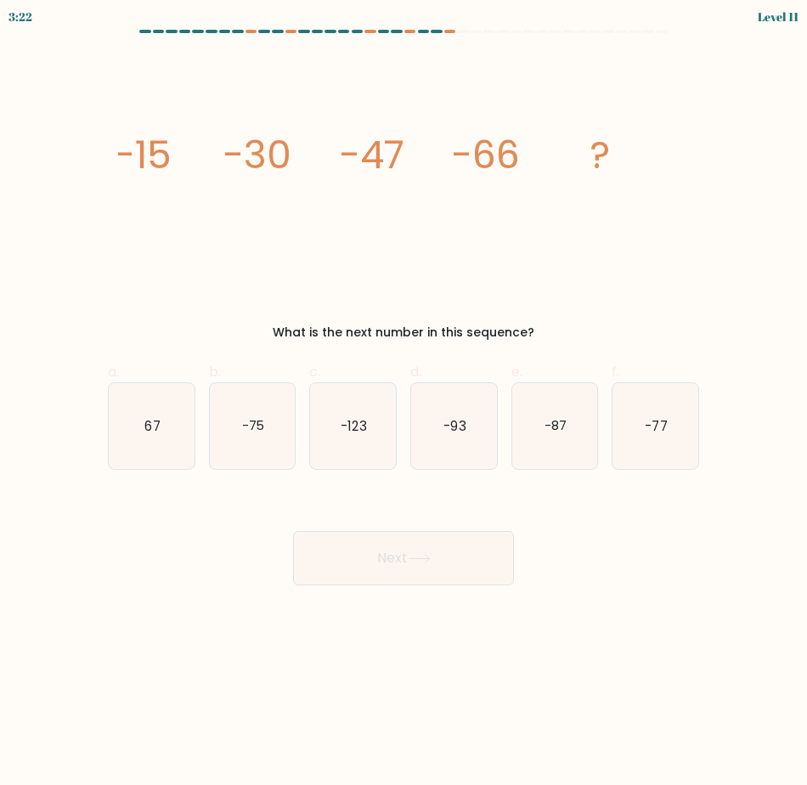
click at [584, 617] on body "3:22 Level 11" at bounding box center [403, 392] width 807 height 785
click at [550, 443] on icon "-87" at bounding box center [555, 426] width 86 height 86
click at [404, 403] on input "e. -87" at bounding box center [403, 397] width 1 height 11
radio input "true"
click at [477, 552] on button "Next" at bounding box center [403, 558] width 221 height 54
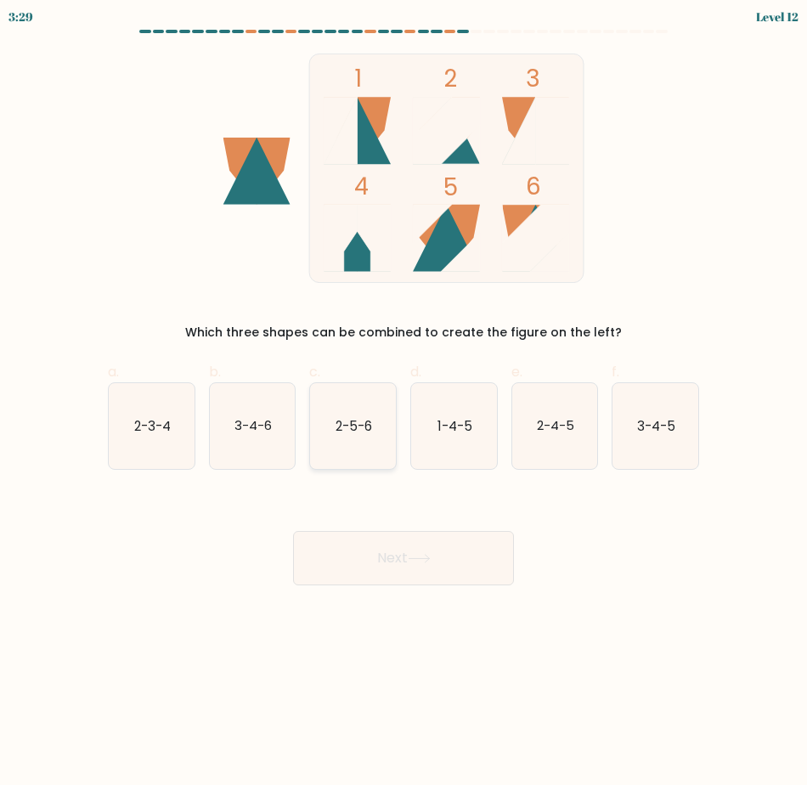
click at [326, 436] on icon "2-5-6" at bounding box center [353, 426] width 86 height 86
click at [403, 403] on input "c. 2-5-6" at bounding box center [403, 397] width 1 height 11
radio input "true"
click at [381, 559] on button "Next" at bounding box center [403, 558] width 221 height 54
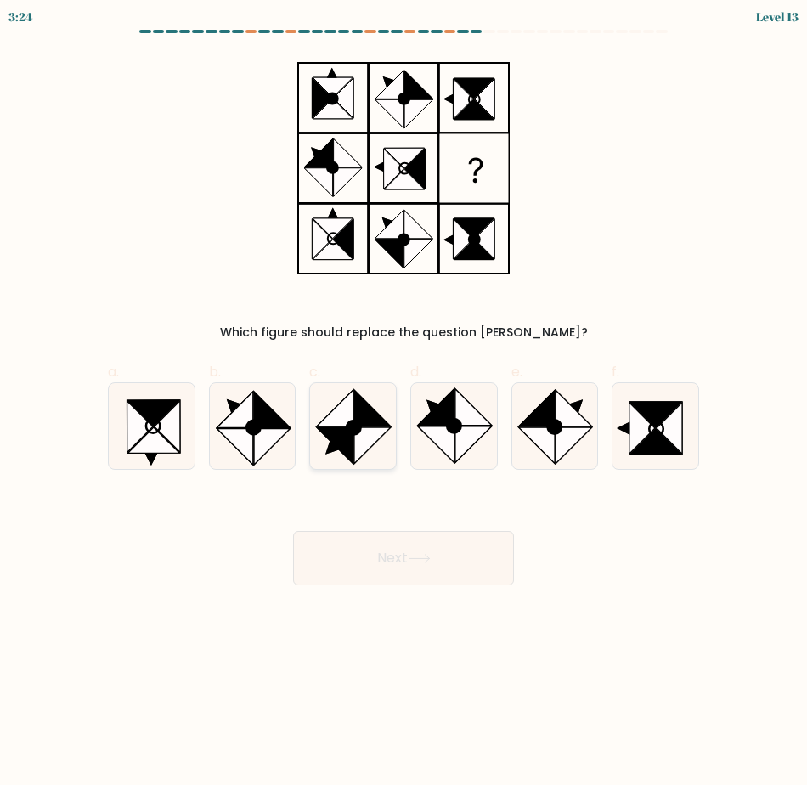
click at [375, 429] on icon at bounding box center [372, 445] width 37 height 37
click at [403, 403] on input "c." at bounding box center [403, 397] width 1 height 11
radio input "true"
click at [429, 561] on icon at bounding box center [419, 559] width 20 height 8
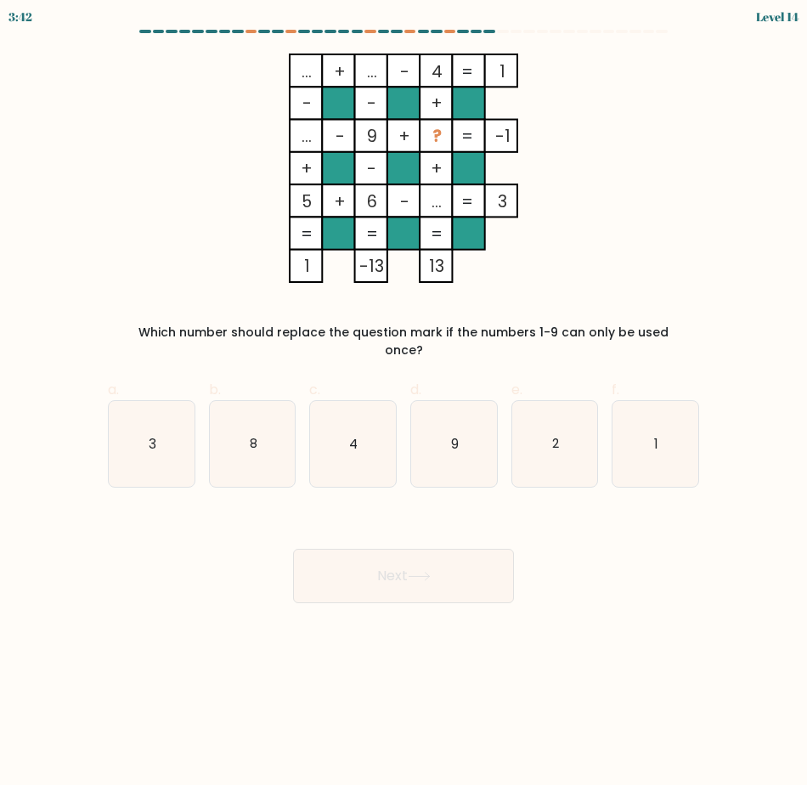
click at [189, 770] on body "3:42 Level 14" at bounding box center [403, 392] width 807 height 785
click at [660, 445] on icon "1" at bounding box center [655, 444] width 86 height 86
click at [404, 403] on input "f. 1" at bounding box center [403, 397] width 1 height 11
radio input "true"
click at [460, 553] on button "Next" at bounding box center [403, 576] width 221 height 54
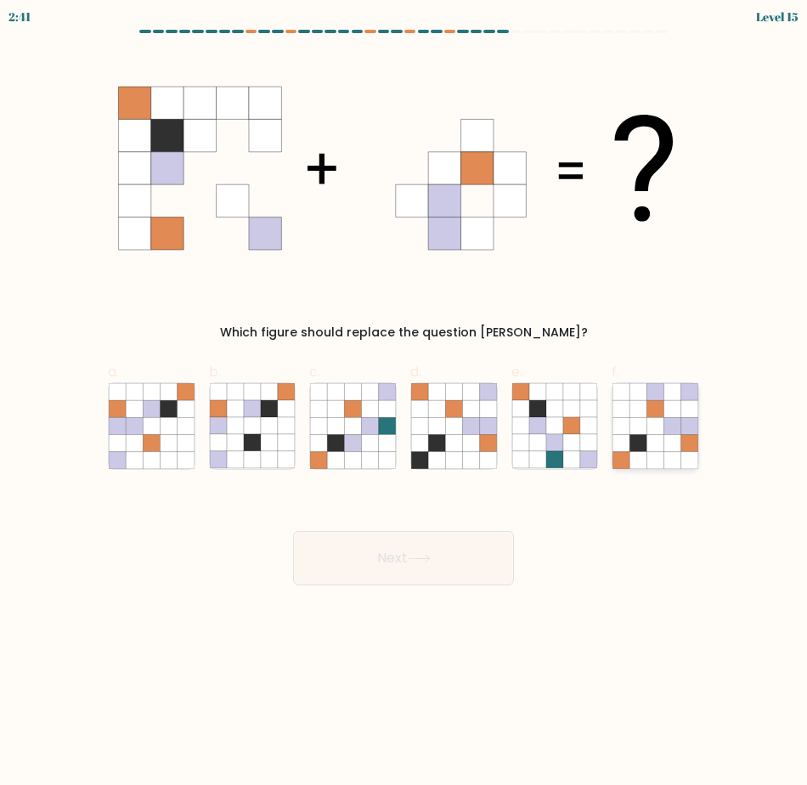
click at [668, 453] on icon at bounding box center [672, 459] width 17 height 17
click at [404, 403] on input "f." at bounding box center [403, 397] width 1 height 11
radio input "true"
click at [477, 555] on button "Next" at bounding box center [403, 558] width 221 height 54
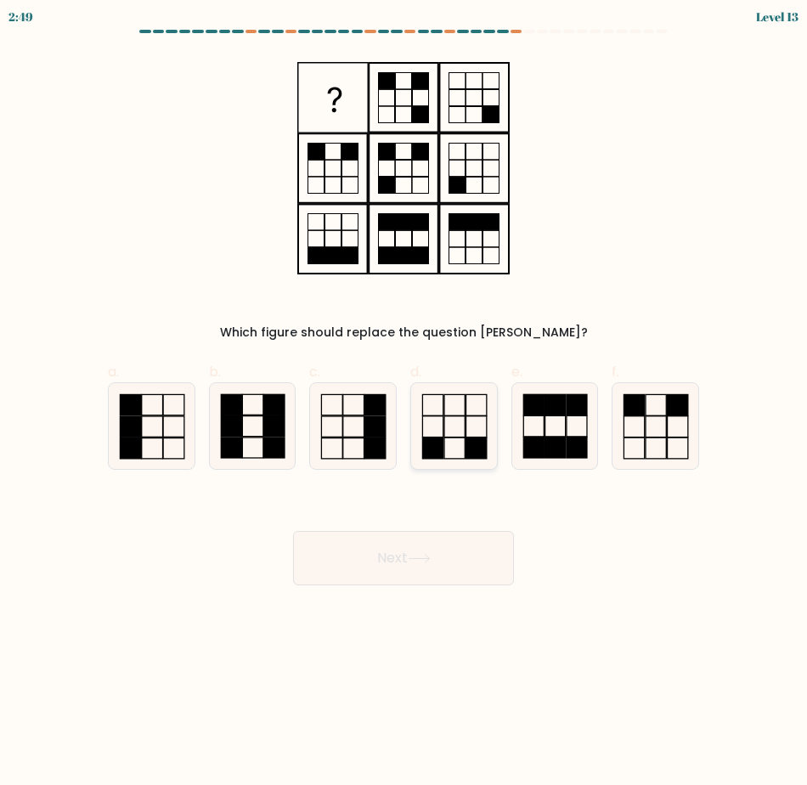
click at [450, 426] on icon at bounding box center [454, 426] width 86 height 86
click at [404, 403] on input "d." at bounding box center [403, 397] width 1 height 11
radio input "true"
click at [419, 560] on icon at bounding box center [419, 558] width 23 height 9
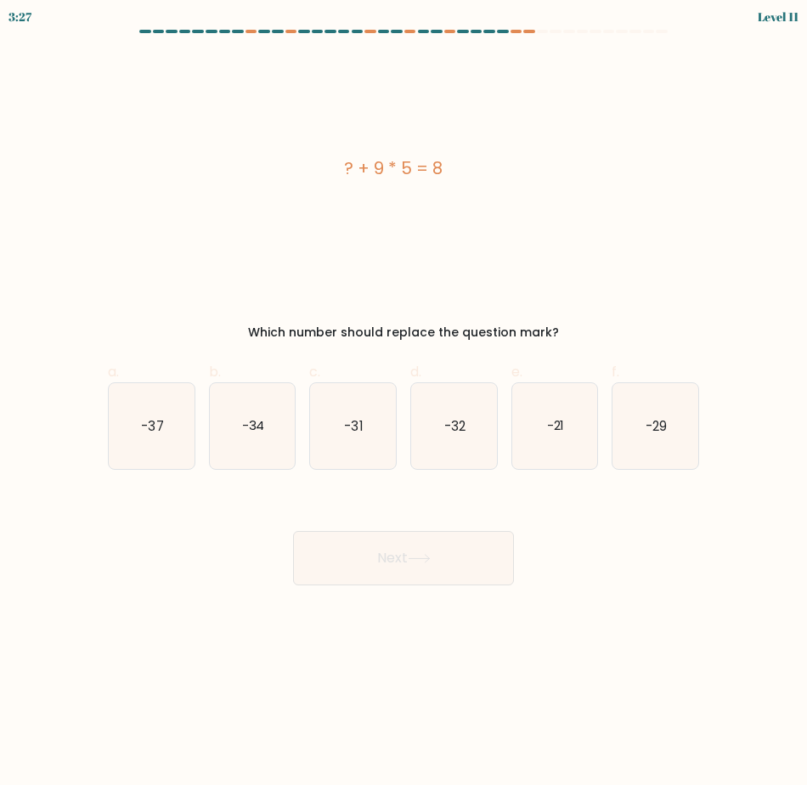
drag, startPoint x: 455, startPoint y: 159, endPoint x: 279, endPoint y: 178, distance: 177.7
click at [279, 178] on div "? + 9 * 5 = 8" at bounding box center [393, 167] width 571 height 25
copy div "? + 9 * 5 = 8"
click at [141, 453] on icon "-37" at bounding box center [152, 426] width 86 height 86
click at [403, 403] on input "a. -37" at bounding box center [403, 397] width 1 height 11
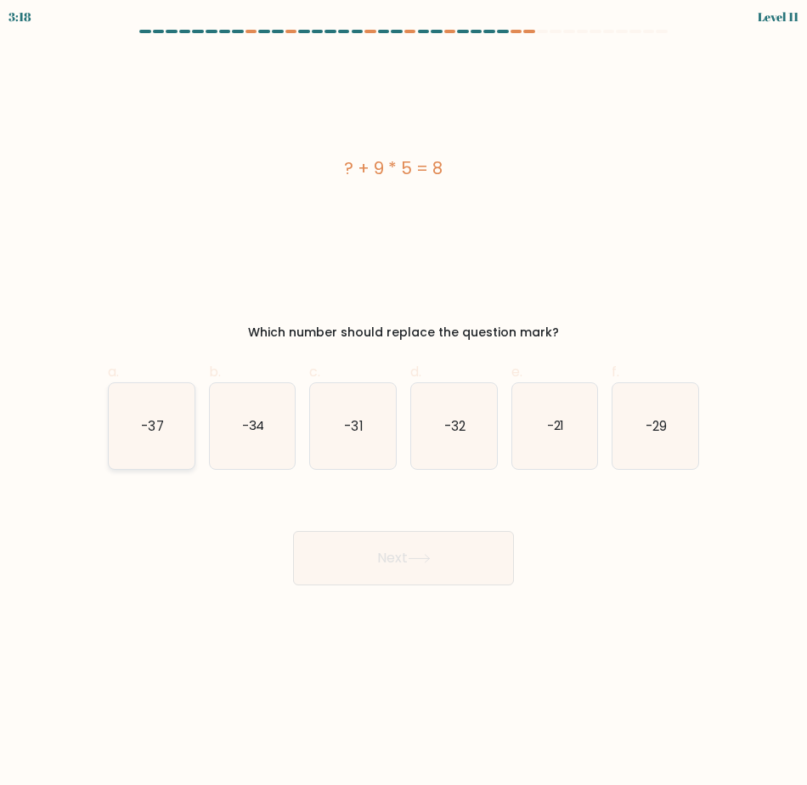
radio input "true"
click at [373, 567] on button "Next" at bounding box center [403, 558] width 221 height 54
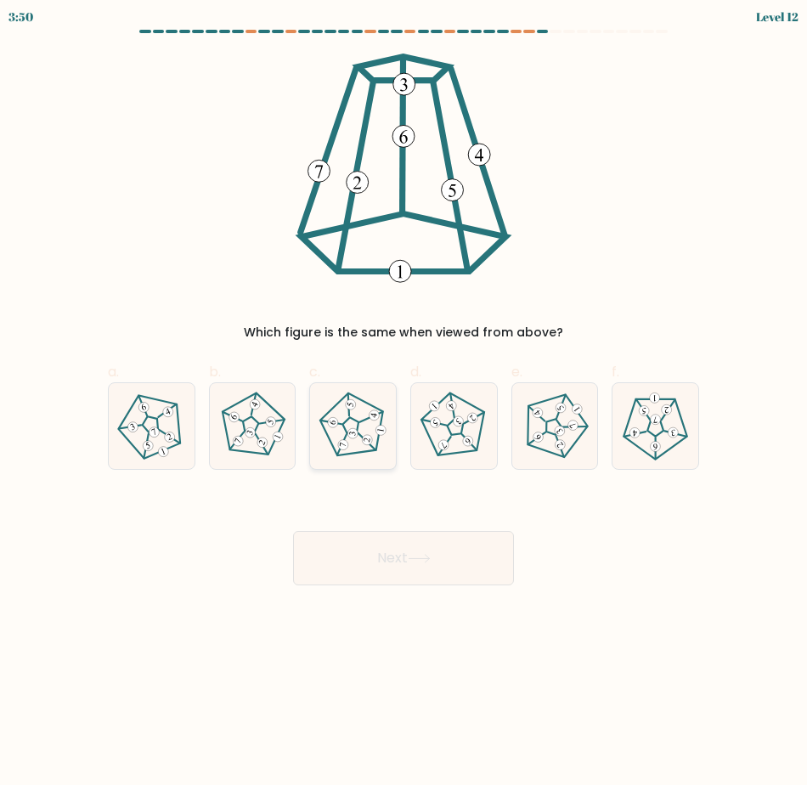
click at [371, 452] on icon at bounding box center [353, 426] width 69 height 69
click at [403, 403] on input "c." at bounding box center [403, 397] width 1 height 11
radio input "true"
click at [409, 532] on button "Next" at bounding box center [403, 558] width 221 height 54
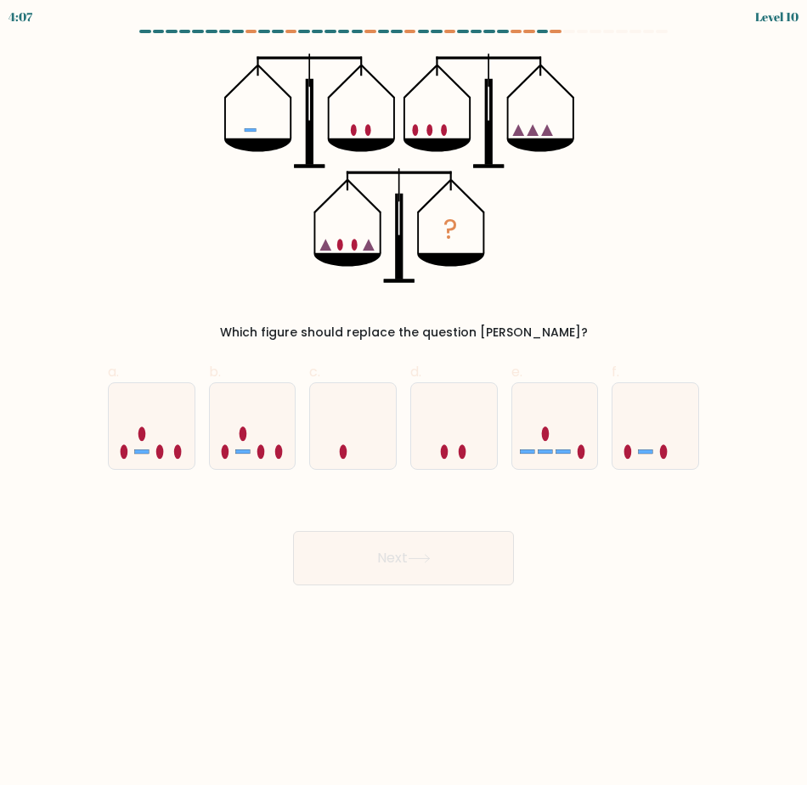
click at [193, 744] on body "4:07 Level 10" at bounding box center [403, 392] width 807 height 785
click at [227, 710] on body "4:05 Level 10" at bounding box center [403, 392] width 807 height 785
click at [668, 437] on icon at bounding box center [655, 426] width 86 height 70
click at [404, 403] on input "f." at bounding box center [403, 397] width 1 height 11
radio input "true"
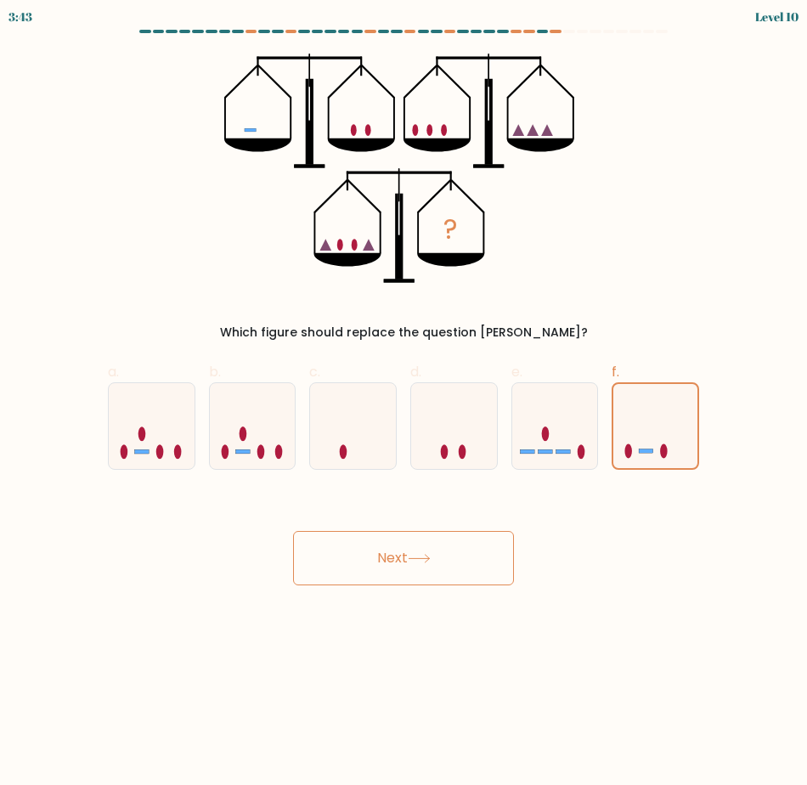
click at [429, 558] on icon at bounding box center [419, 559] width 20 height 8
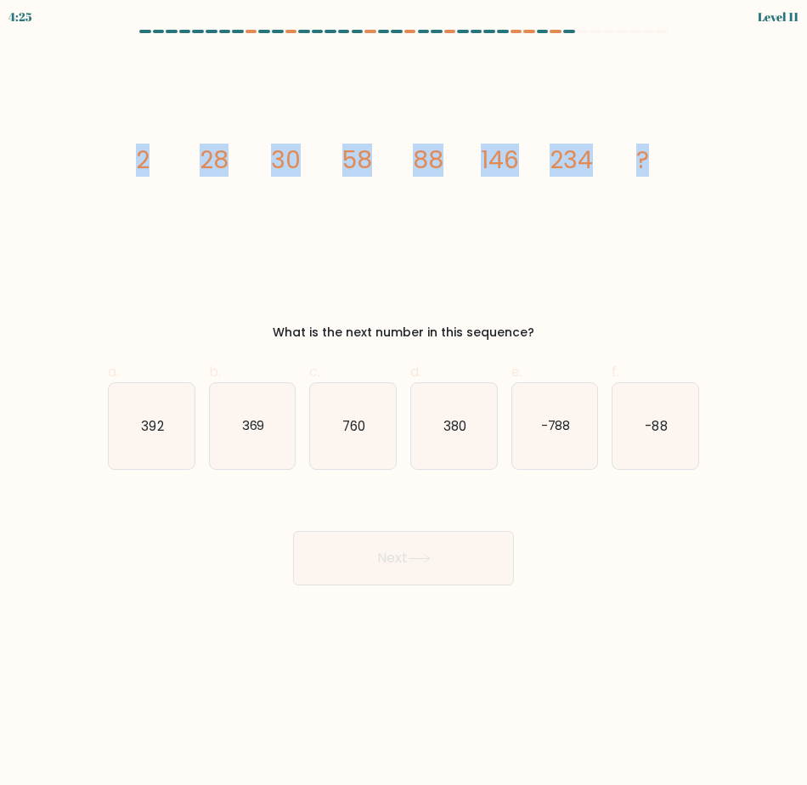
drag, startPoint x: 668, startPoint y: 170, endPoint x: 104, endPoint y: 195, distance: 564.5
click at [104, 195] on div "image/svg+xml 2 28 30 58 88 146 234 ? What is the next number in this sequence?" at bounding box center [404, 198] width 612 height 288
copy g "2 28 30 58 88 146 234 ?"
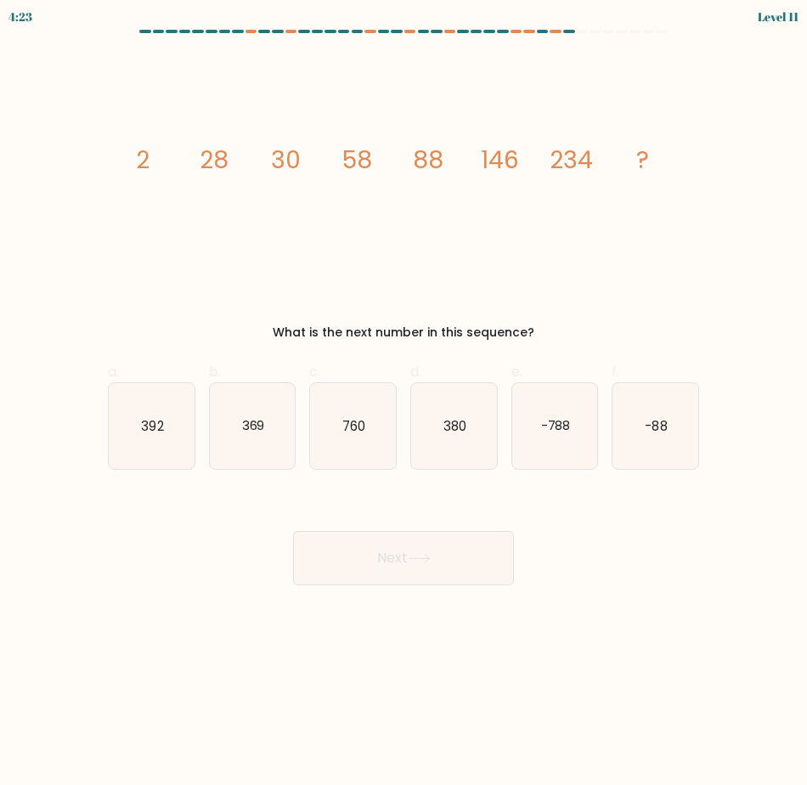
click at [250, 694] on body "4:23 Level 11" at bounding box center [403, 392] width 807 height 785
click at [448, 444] on icon "380" at bounding box center [454, 426] width 86 height 86
click at [404, 403] on input "d. 380" at bounding box center [403, 397] width 1 height 11
radio input "true"
click at [416, 565] on button "Next" at bounding box center [403, 558] width 221 height 54
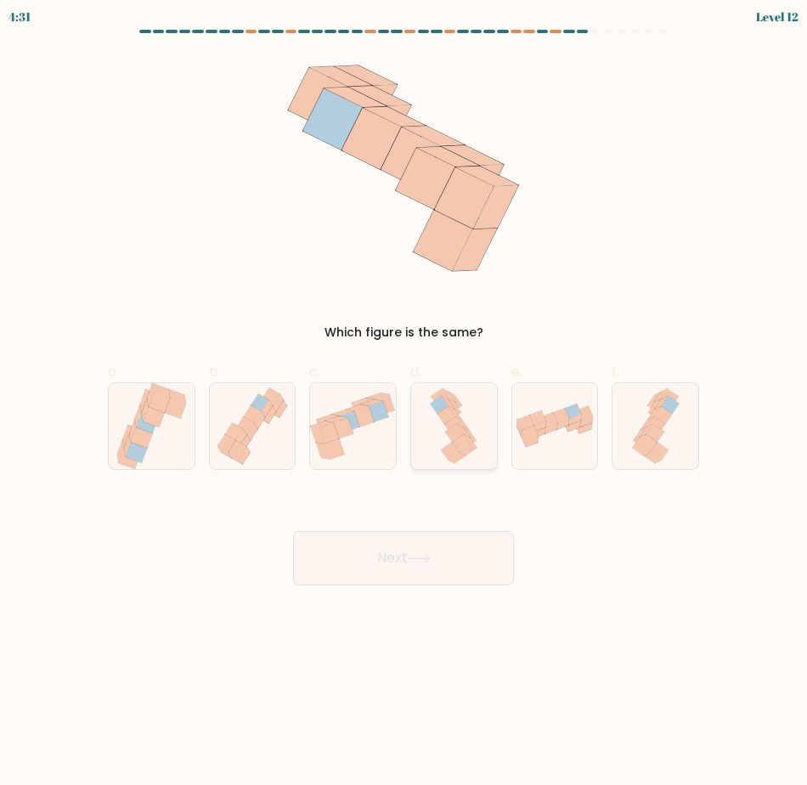
click at [473, 458] on icon at bounding box center [453, 426] width 54 height 86
click at [404, 403] on input "d." at bounding box center [403, 397] width 1 height 11
radio input "true"
click at [459, 555] on button "Next" at bounding box center [403, 558] width 221 height 54
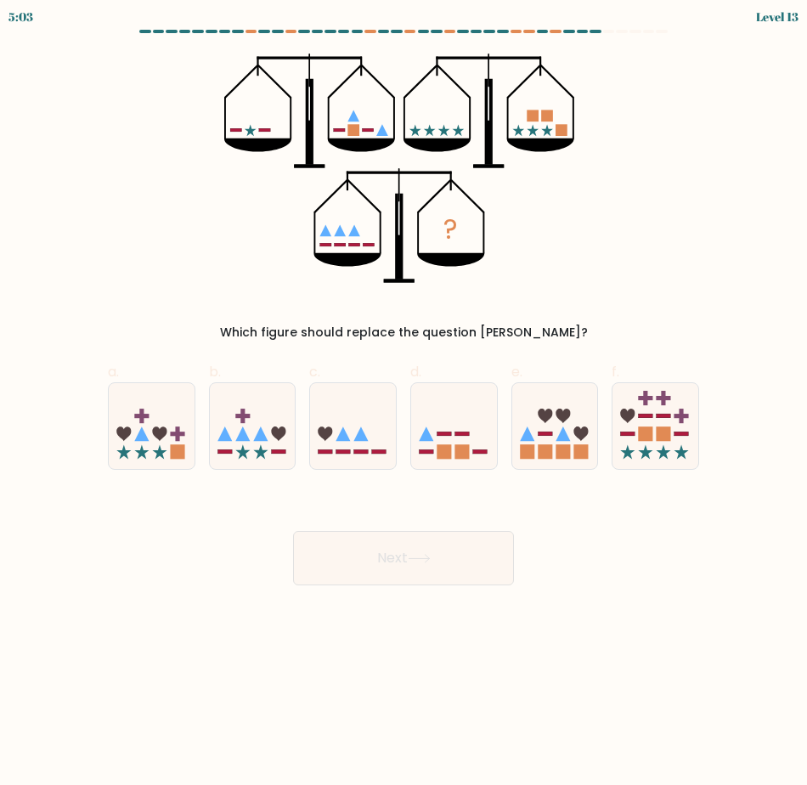
click at [264, 749] on body "5:03 Level 13" at bounding box center [403, 392] width 807 height 785
click at [215, 701] on body "5:01 Level 13" at bounding box center [403, 392] width 807 height 785
click at [222, 614] on body "4:29 Level 13" at bounding box center [403, 392] width 807 height 785
click at [456, 447] on rect at bounding box center [462, 451] width 14 height 14
click at [404, 403] on input "d." at bounding box center [403, 397] width 1 height 11
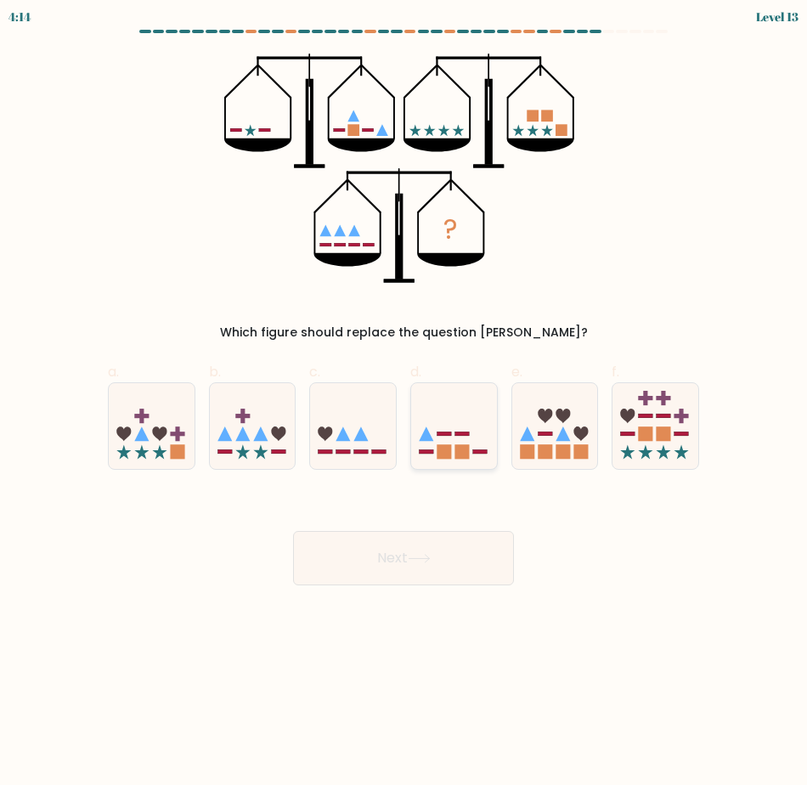
radio input "true"
click at [420, 550] on button "Next" at bounding box center [403, 558] width 221 height 54
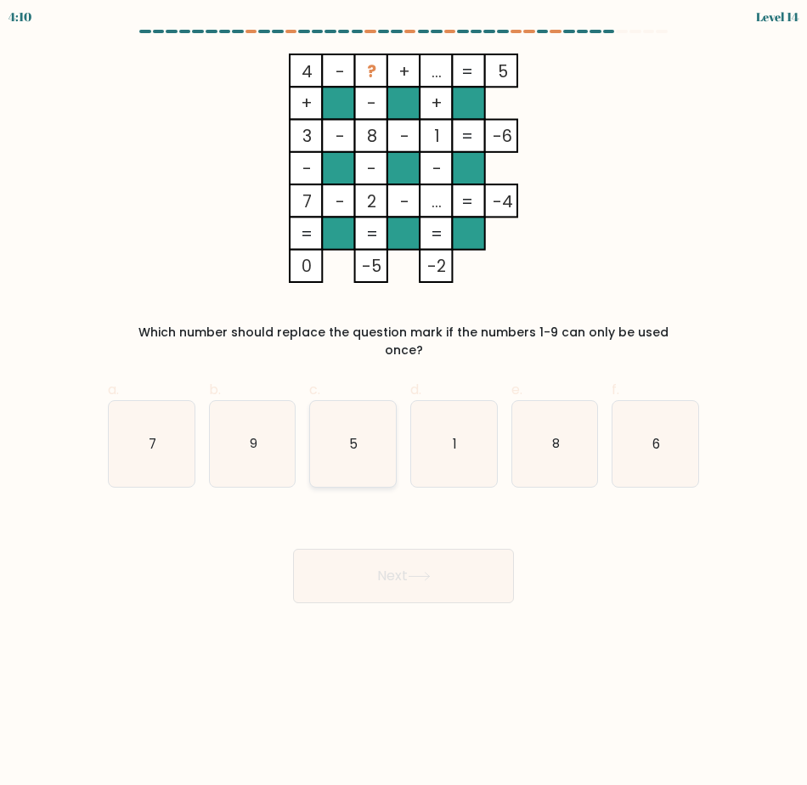
click at [364, 444] on icon "5" at bounding box center [353, 444] width 86 height 86
click at [403, 403] on input "c. 5" at bounding box center [403, 397] width 1 height 11
radio input "true"
click at [373, 566] on button "Next" at bounding box center [403, 576] width 221 height 54
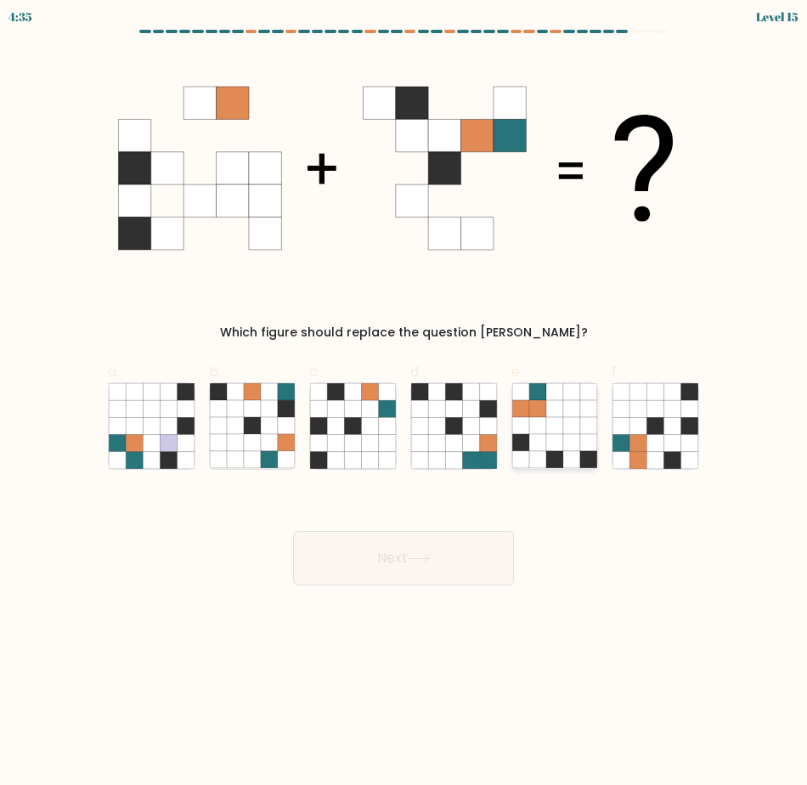
click at [553, 461] on icon at bounding box center [554, 459] width 17 height 17
click at [404, 403] on input "e." at bounding box center [403, 397] width 1 height 11
radio input "true"
click at [618, 463] on icon at bounding box center [620, 459] width 17 height 17
click at [404, 403] on input "f." at bounding box center [403, 397] width 1 height 11
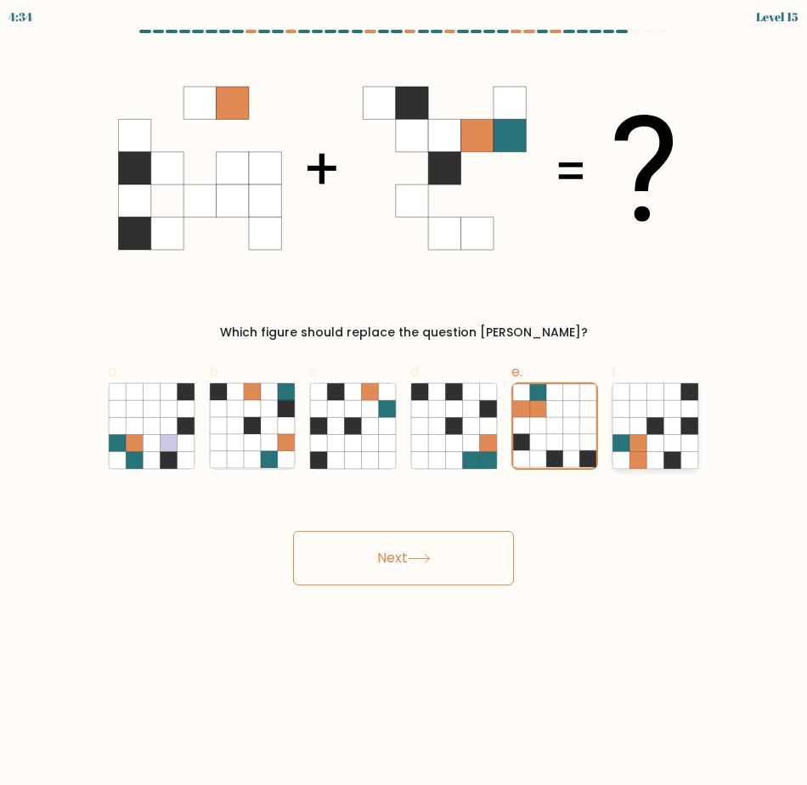
radio input "true"
click at [442, 555] on button "Next" at bounding box center [403, 558] width 221 height 54
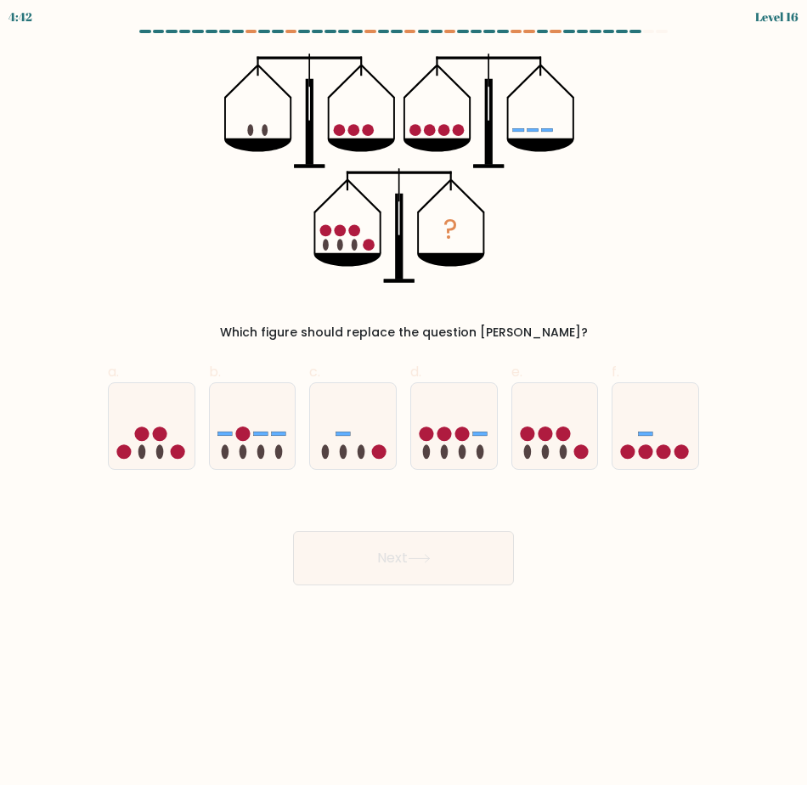
click at [431, 561] on icon at bounding box center [419, 558] width 23 height 9
click at [416, 658] on body "4:41 Level 16" at bounding box center [403, 392] width 807 height 785
click at [199, 595] on body "4:17 Level 16" at bounding box center [403, 392] width 807 height 785
click at [547, 509] on div "Next" at bounding box center [404, 537] width 612 height 95
click at [144, 613] on body "3:03 Level 16" at bounding box center [403, 392] width 807 height 785
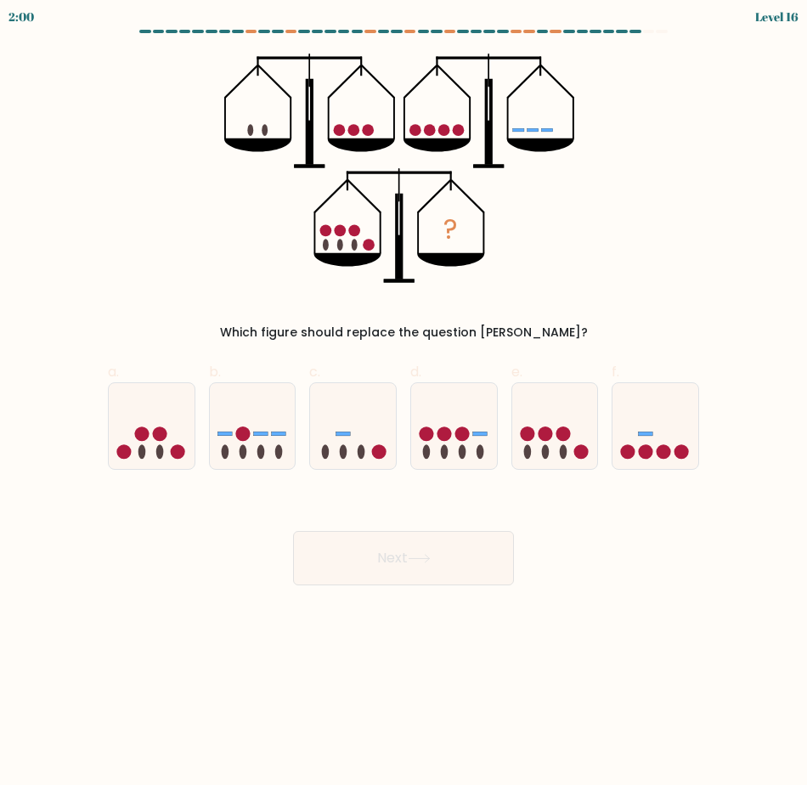
click at [158, 635] on body "2:00 Level 16" at bounding box center [403, 392] width 807 height 785
click at [209, 623] on body "1:54 Level 16" at bounding box center [403, 392] width 807 height 785
click at [162, 454] on ellipse at bounding box center [160, 451] width 8 height 14
click at [403, 403] on input "a." at bounding box center [403, 397] width 1 height 11
radio input "true"
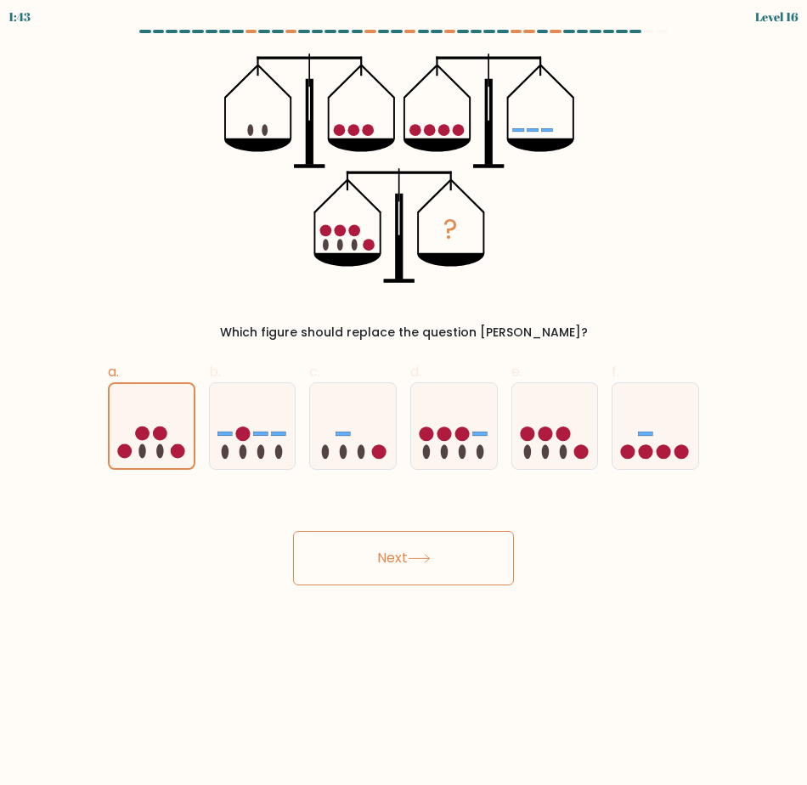
click at [410, 554] on button "Next" at bounding box center [403, 558] width 221 height 54
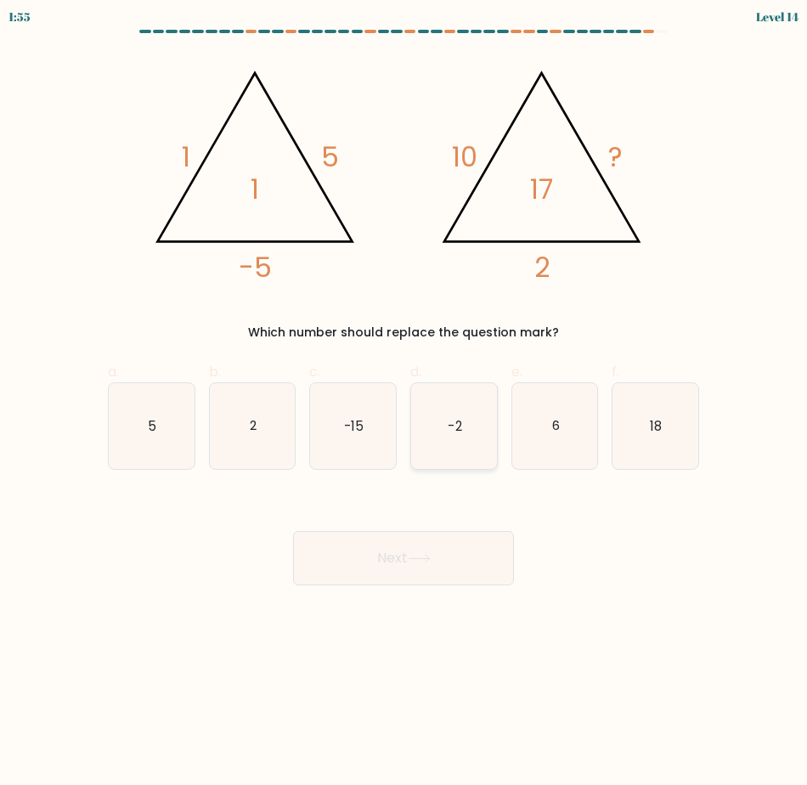
click at [436, 454] on icon "-2" at bounding box center [454, 426] width 86 height 86
click at [404, 403] on input "d. -2" at bounding box center [403, 397] width 1 height 11
radio input "true"
click at [409, 556] on button "Next" at bounding box center [403, 558] width 221 height 54
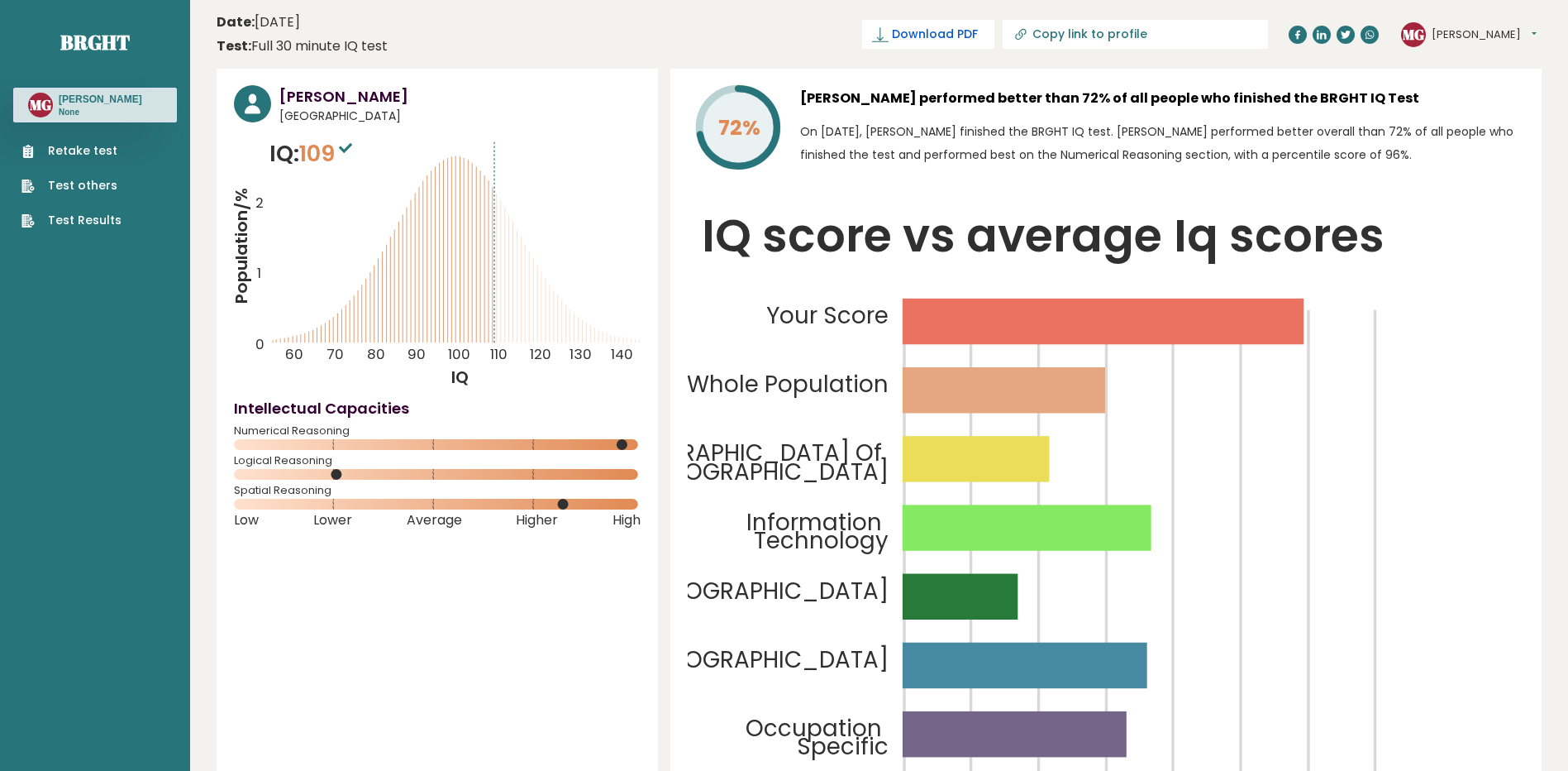
click at [784, 38] on span "Download PDF" at bounding box center [934, 34] width 86 height 18
click at [784, 39] on input "Copy link to profile" at bounding box center [1145, 34] width 225 height 14
type input "https://brght.org/profile/mark-alfred-grueso/?utm_source=share&utm_medium=copy&…"
drag, startPoint x: 1185, startPoint y: 39, endPoint x: 1111, endPoint y: 185, distance: 163.7
click at [784, 185] on div "72% Mark Alfred Grueso performed better than 72% of all people who finished the…" at bounding box center [1106, 459] width 871 height 783
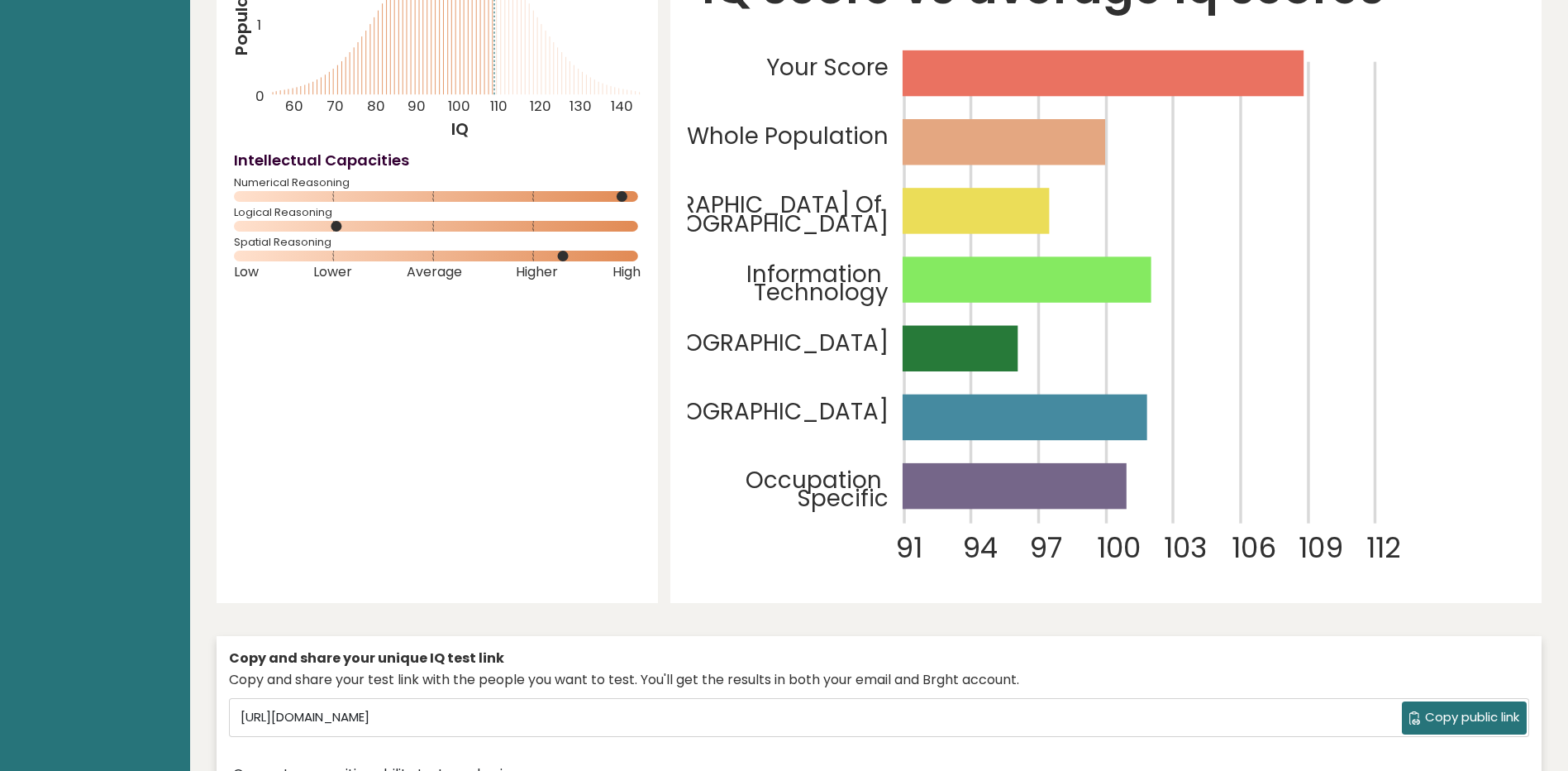
scroll to position [579, 0]
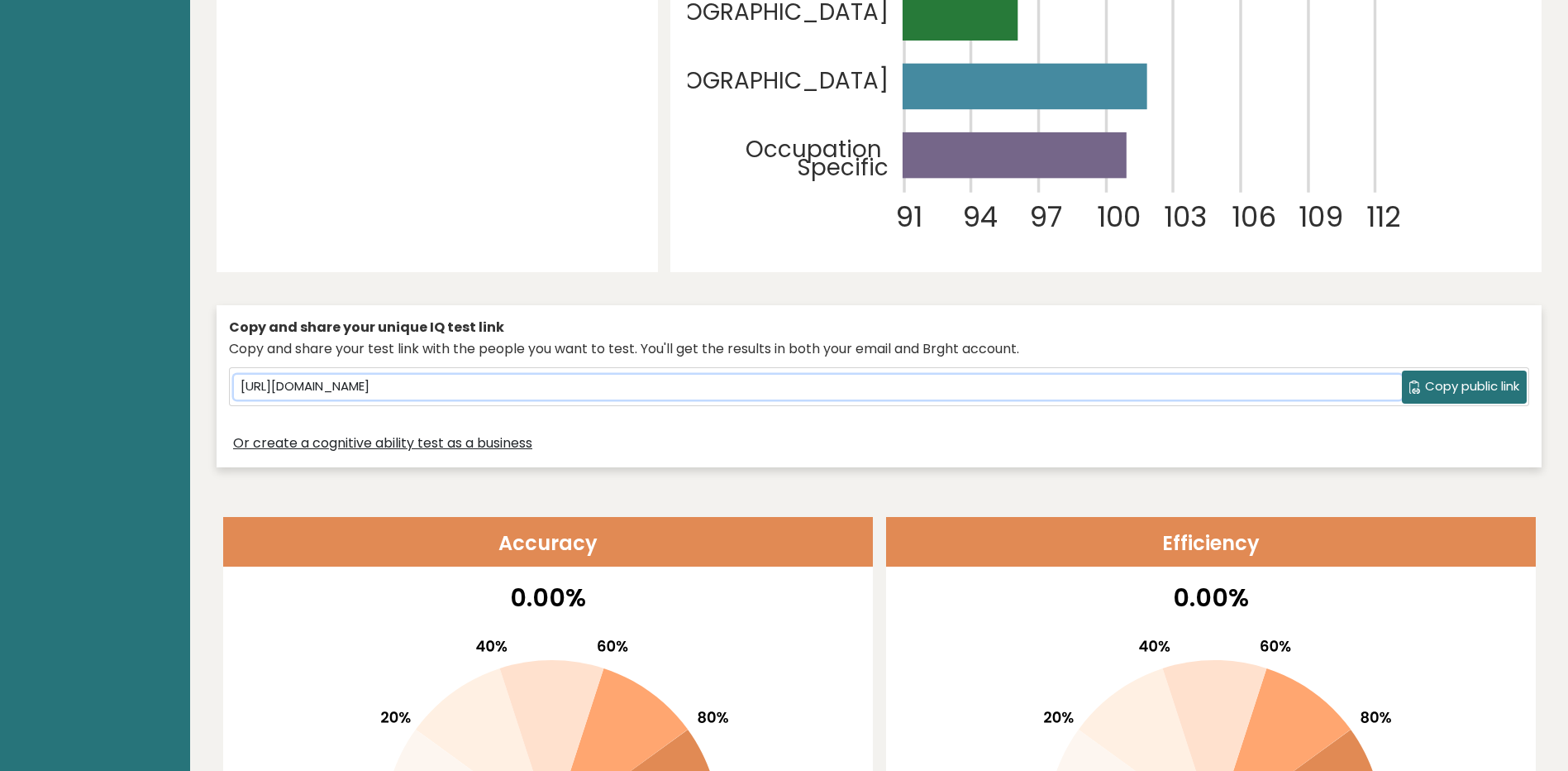
click at [784, 397] on input "[URL][DOMAIN_NAME]" at bounding box center [818, 386] width 1168 height 24
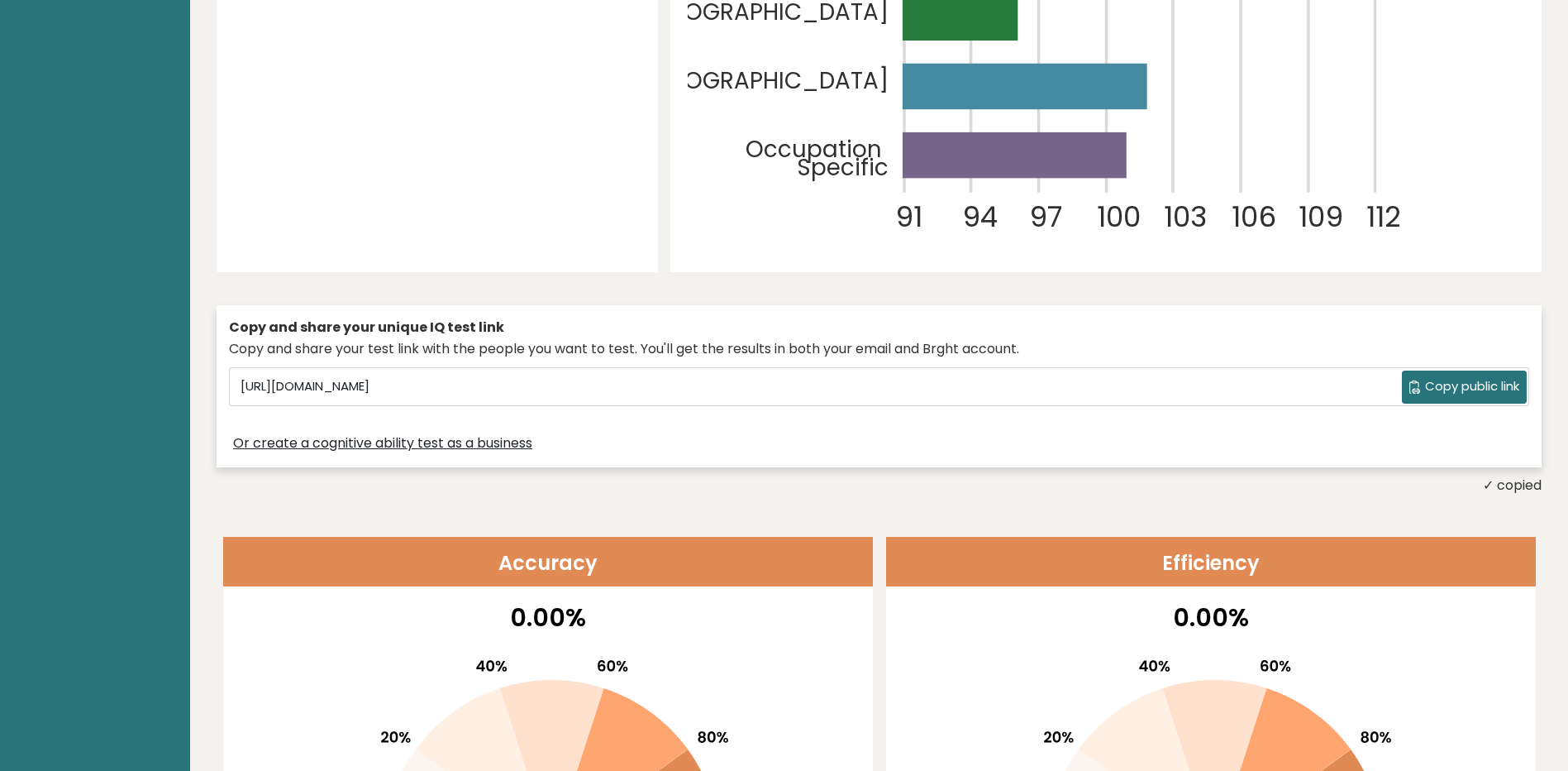
click at [784, 420] on div "Copy and share your unique IQ test link Copy and share your test link with the …" at bounding box center [880, 386] width 1326 height 163
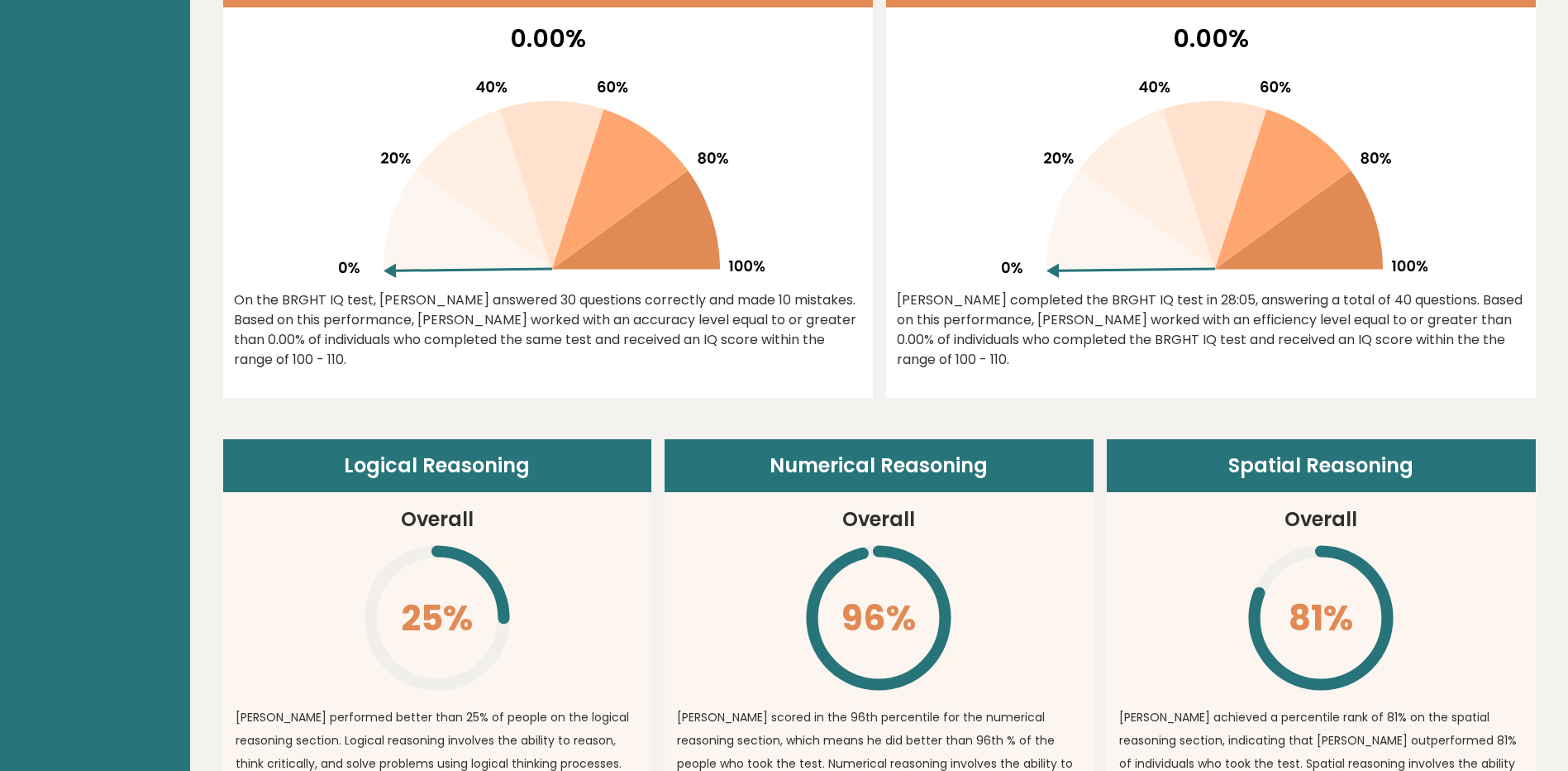
scroll to position [1654, 0]
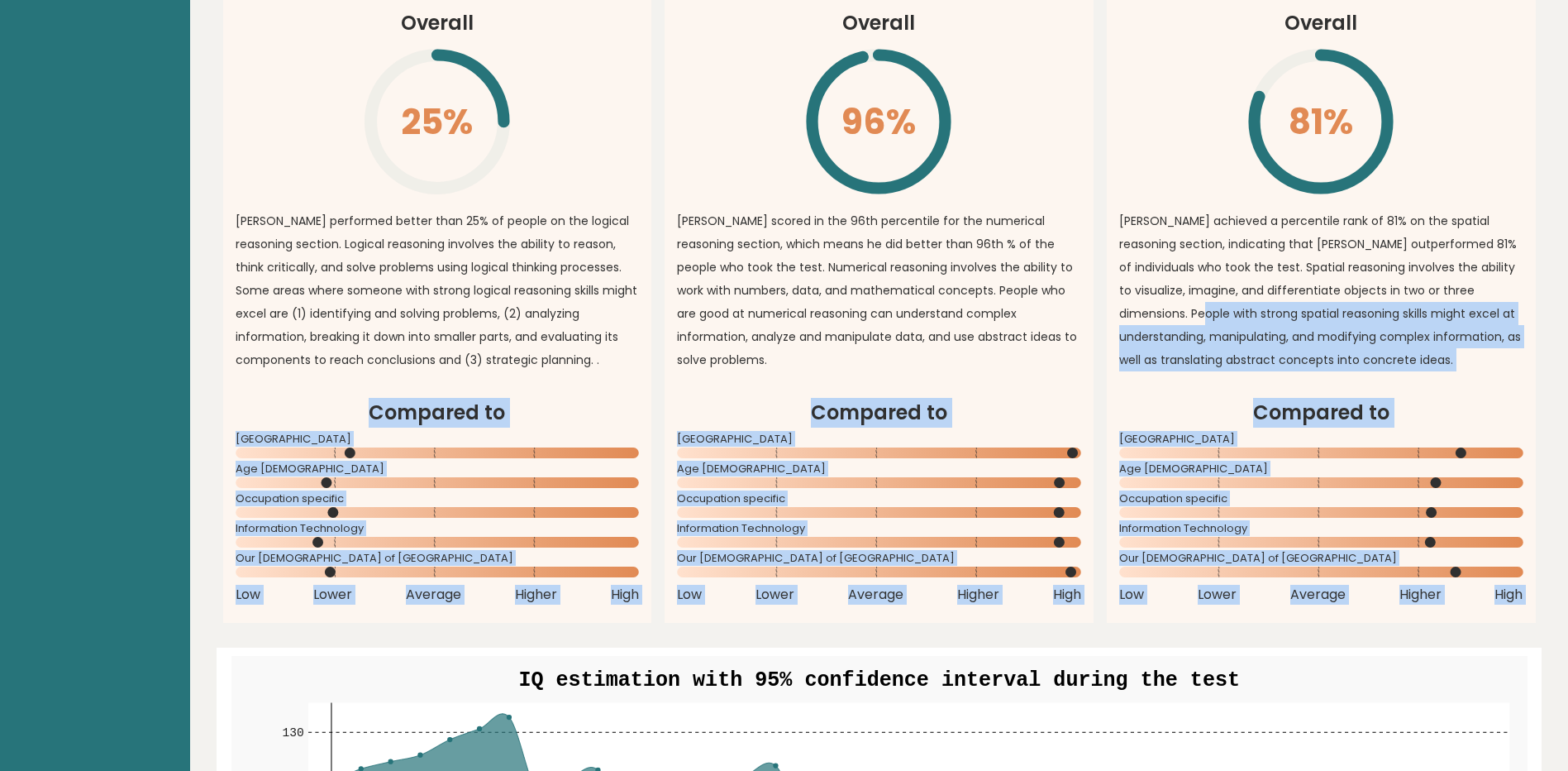
drag, startPoint x: 1567, startPoint y: 284, endPoint x: 1580, endPoint y: 661, distance: 377.2
drag, startPoint x: 1580, startPoint y: 661, endPoint x: 1545, endPoint y: 387, distance: 276.2
click at [784, 421] on h2 "Compared to" at bounding box center [1321, 413] width 404 height 30
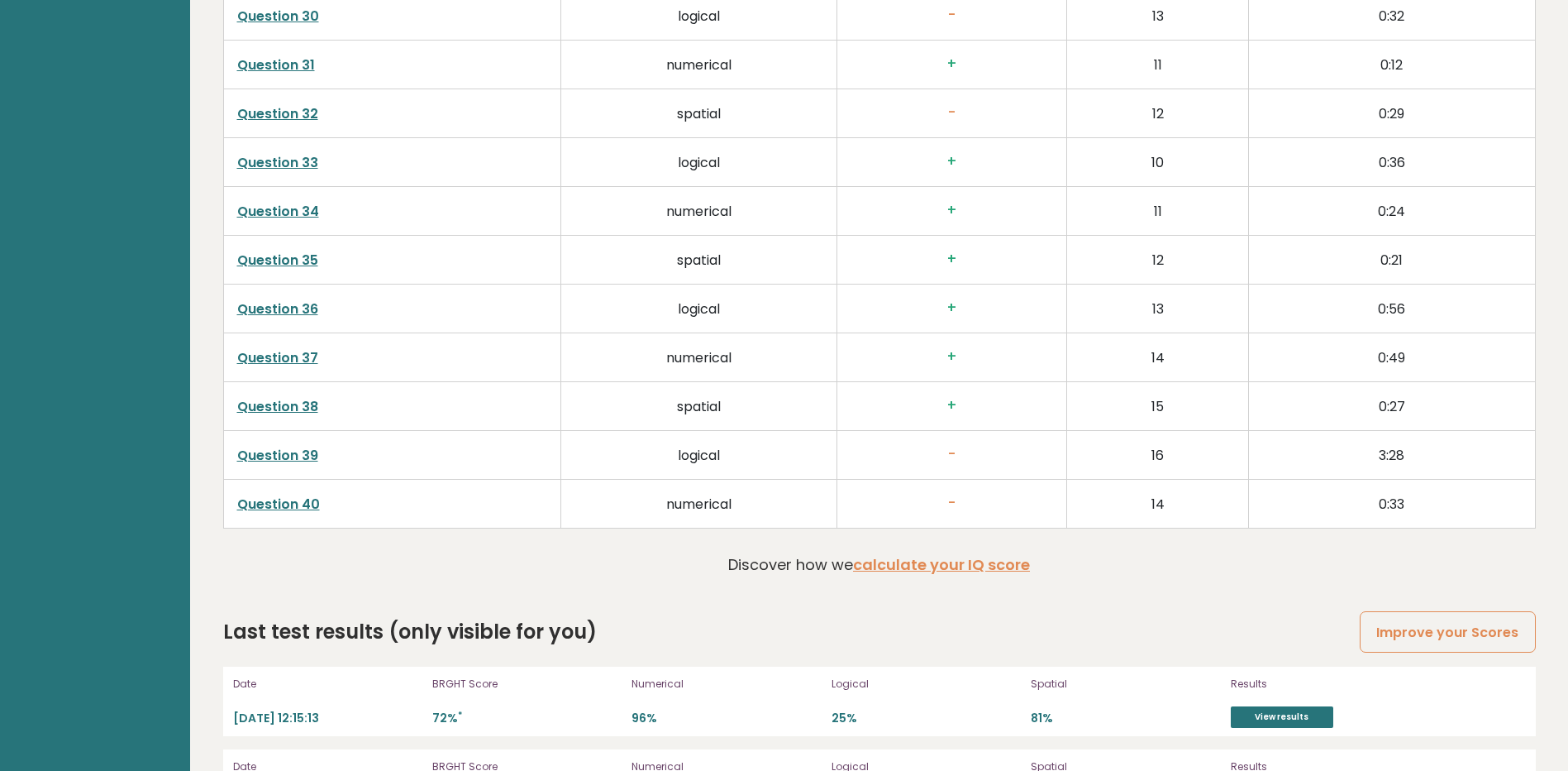
scroll to position [4677, 0]
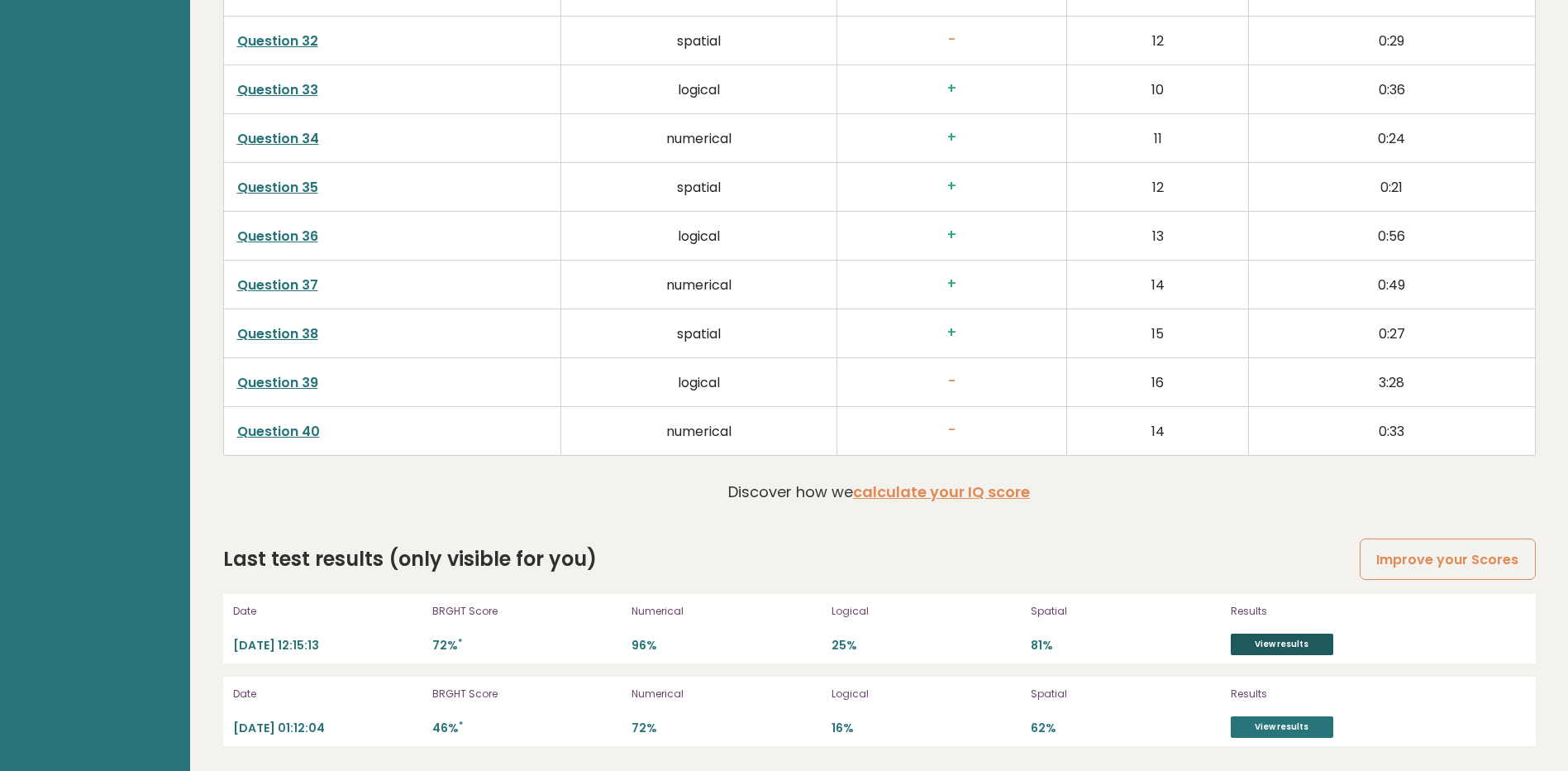
click at [784, 647] on link "View results" at bounding box center [1282, 644] width 102 height 21
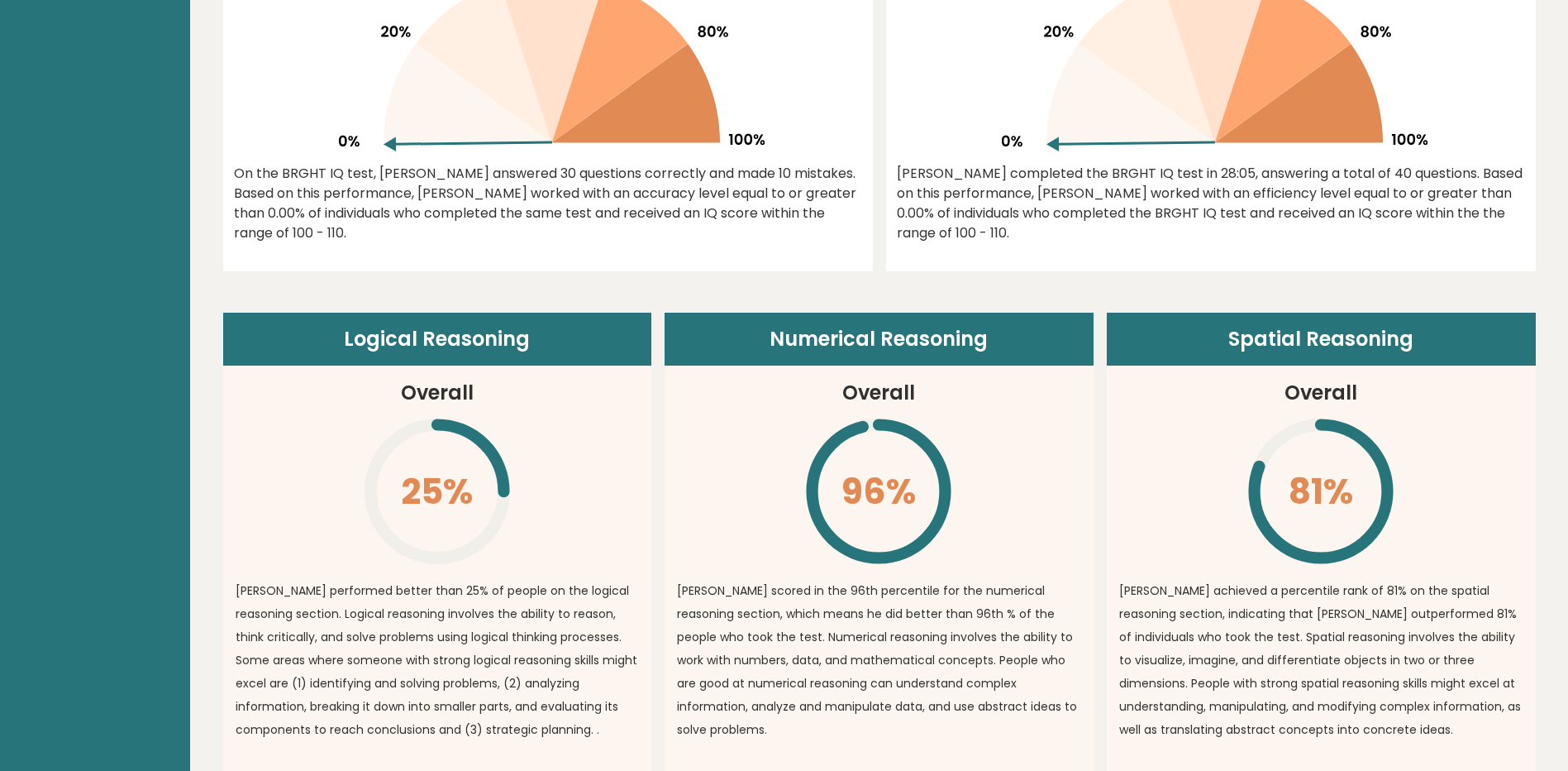
scroll to position [0, 0]
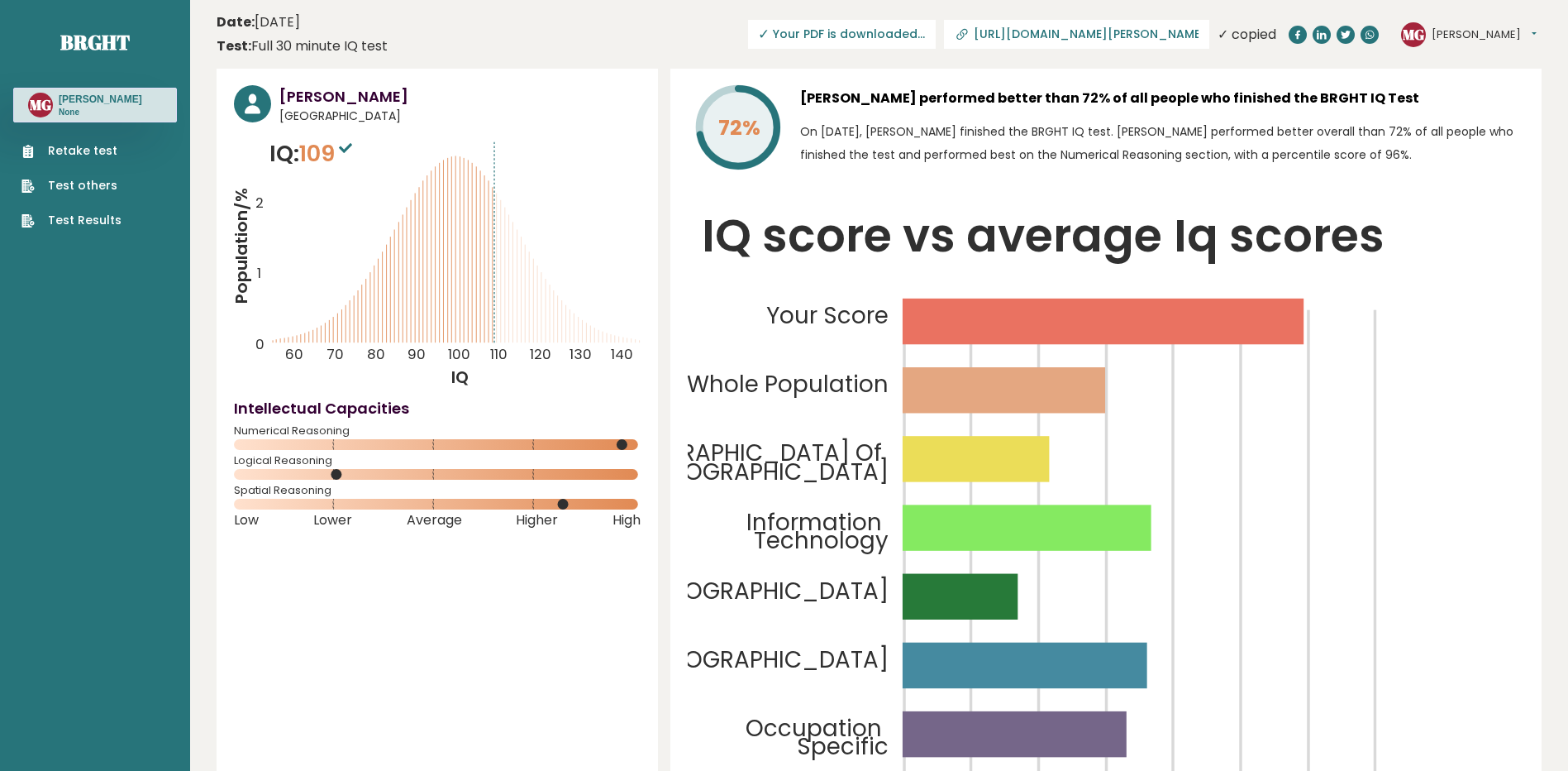
click at [784, 31] on span "✓ Your PDF is downloaded..." at bounding box center [842, 34] width 188 height 29
click at [41, 108] on text "MG" at bounding box center [41, 105] width 21 height 19
click at [784, 41] on button "[PERSON_NAME]" at bounding box center [1484, 34] width 105 height 17
click at [784, 80] on link "Profile" at bounding box center [1475, 84] width 85 height 23
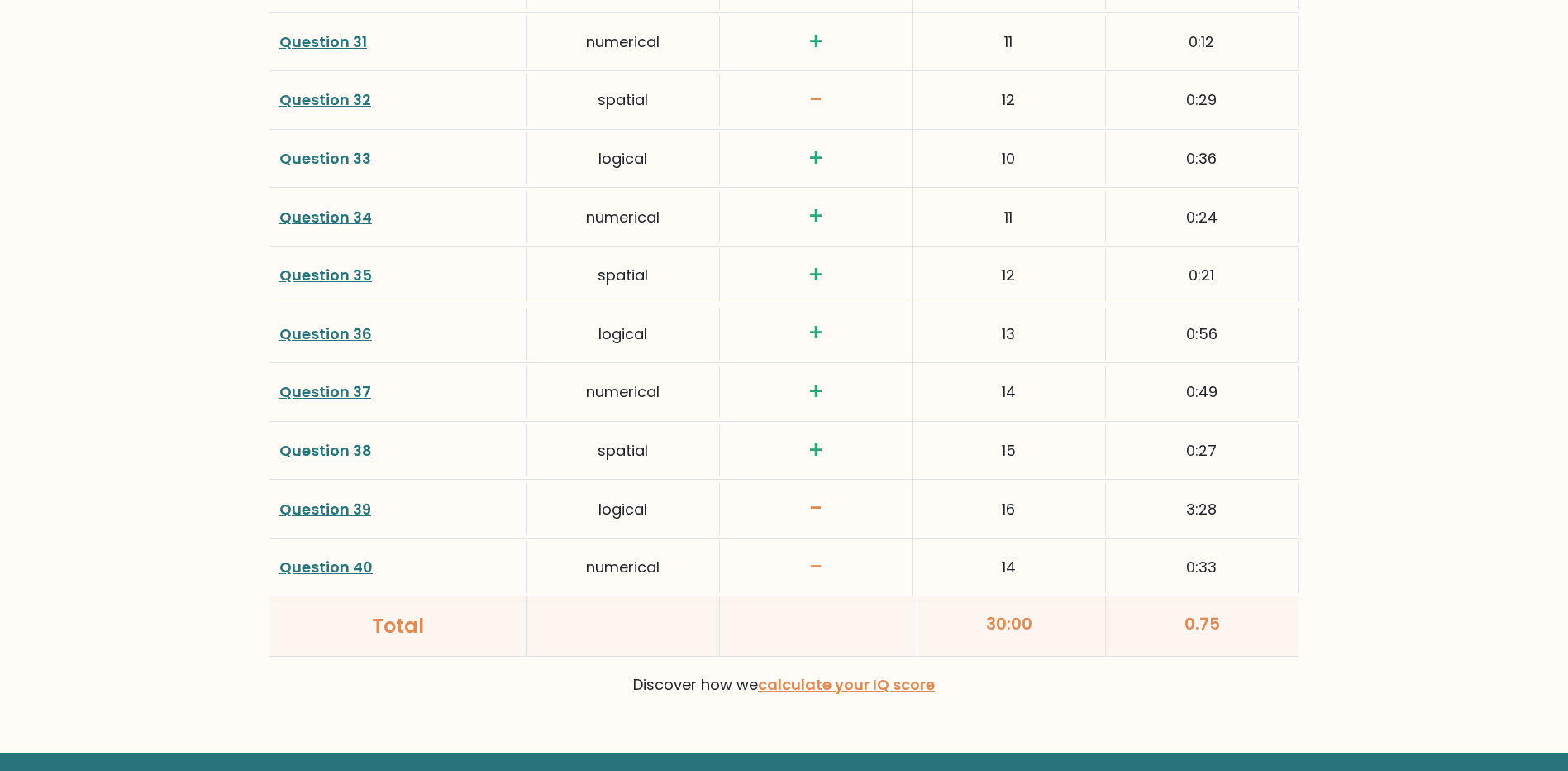
scroll to position [4217, 0]
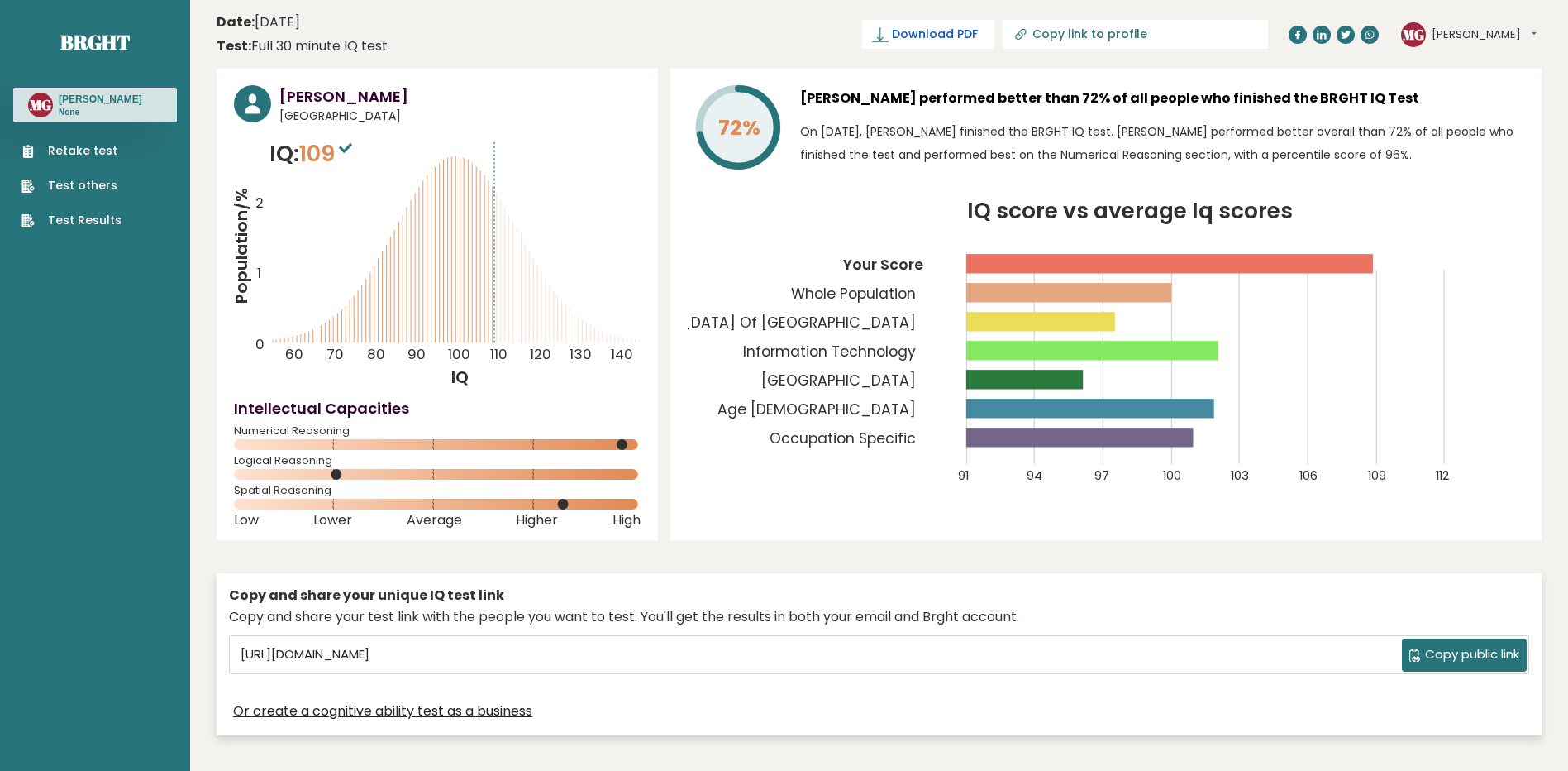
click at [978, 36] on span "Download PDF" at bounding box center [934, 34] width 86 height 18
